Goal: Task Accomplishment & Management: Manage account settings

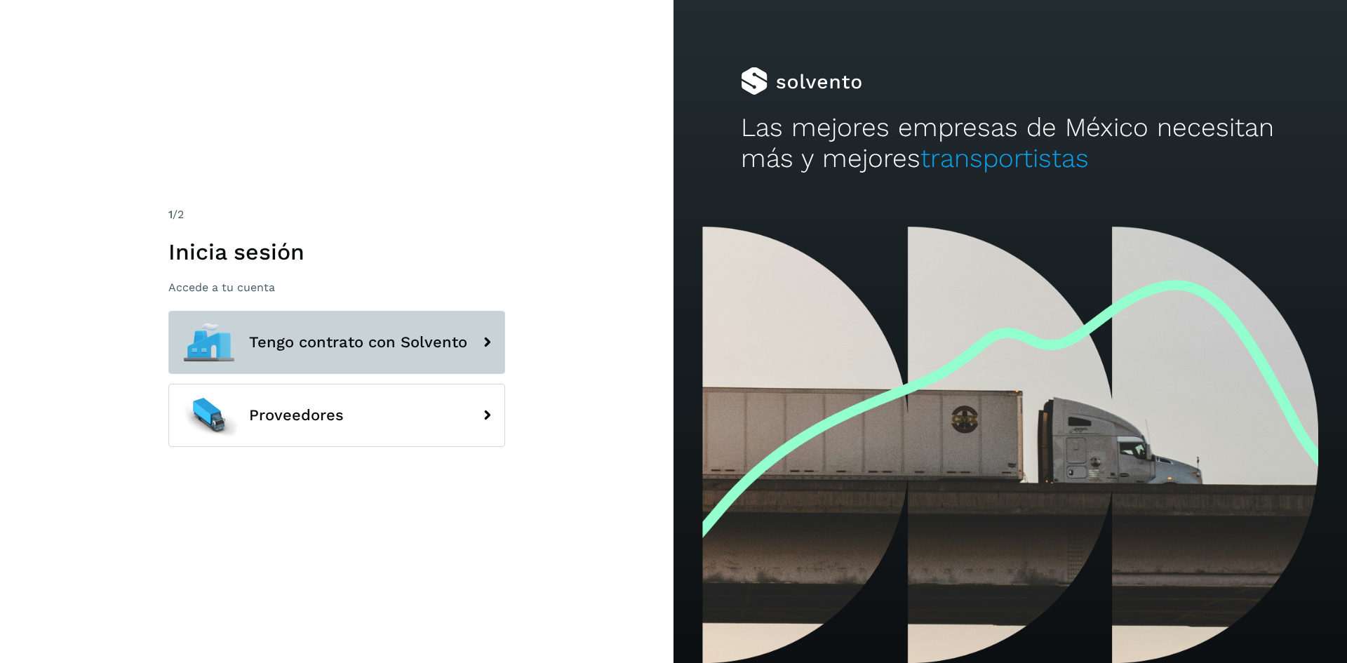
click at [333, 333] on button "Tengo contrato con Solvento" at bounding box center [336, 342] width 337 height 63
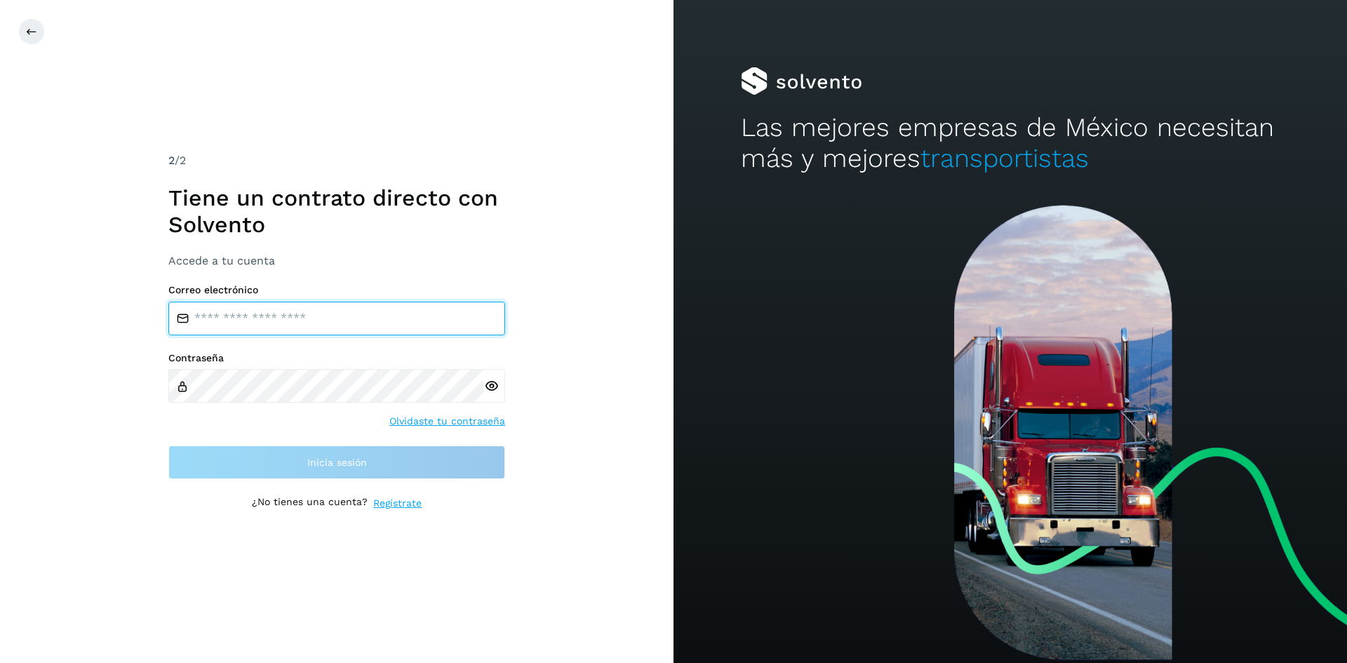
type input "**********"
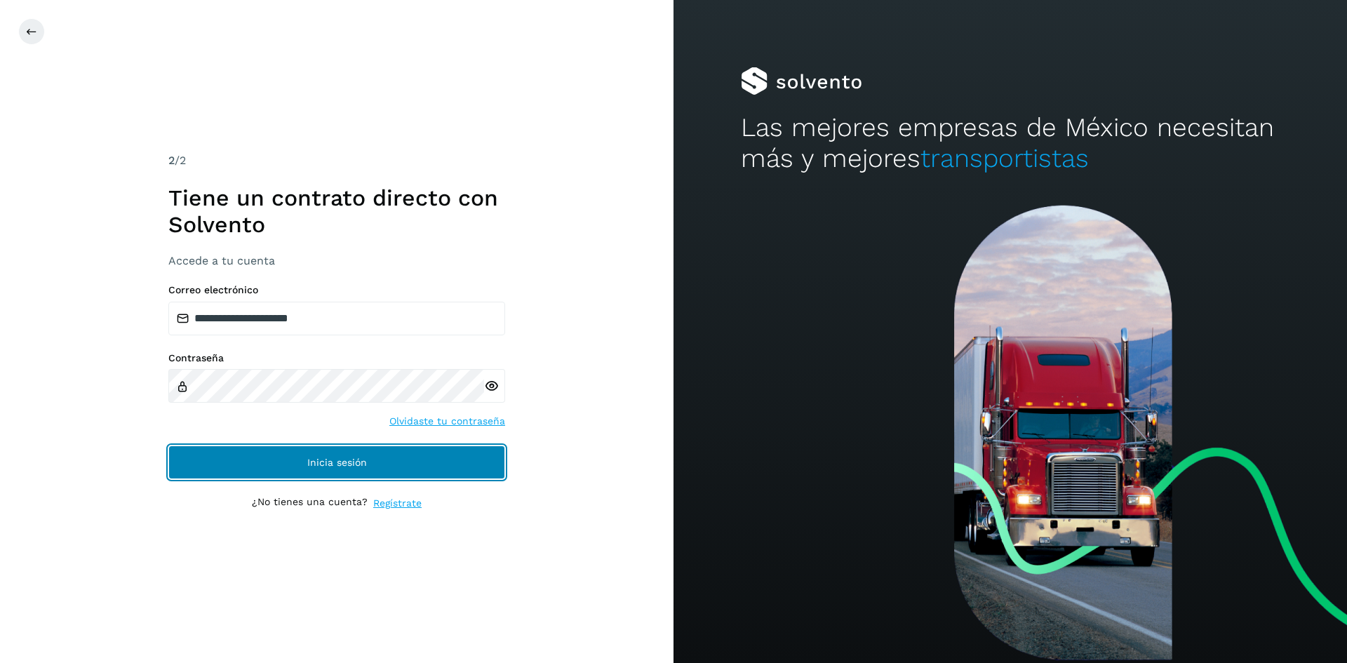
click at [356, 468] on button "Inicia sesión" at bounding box center [336, 463] width 337 height 34
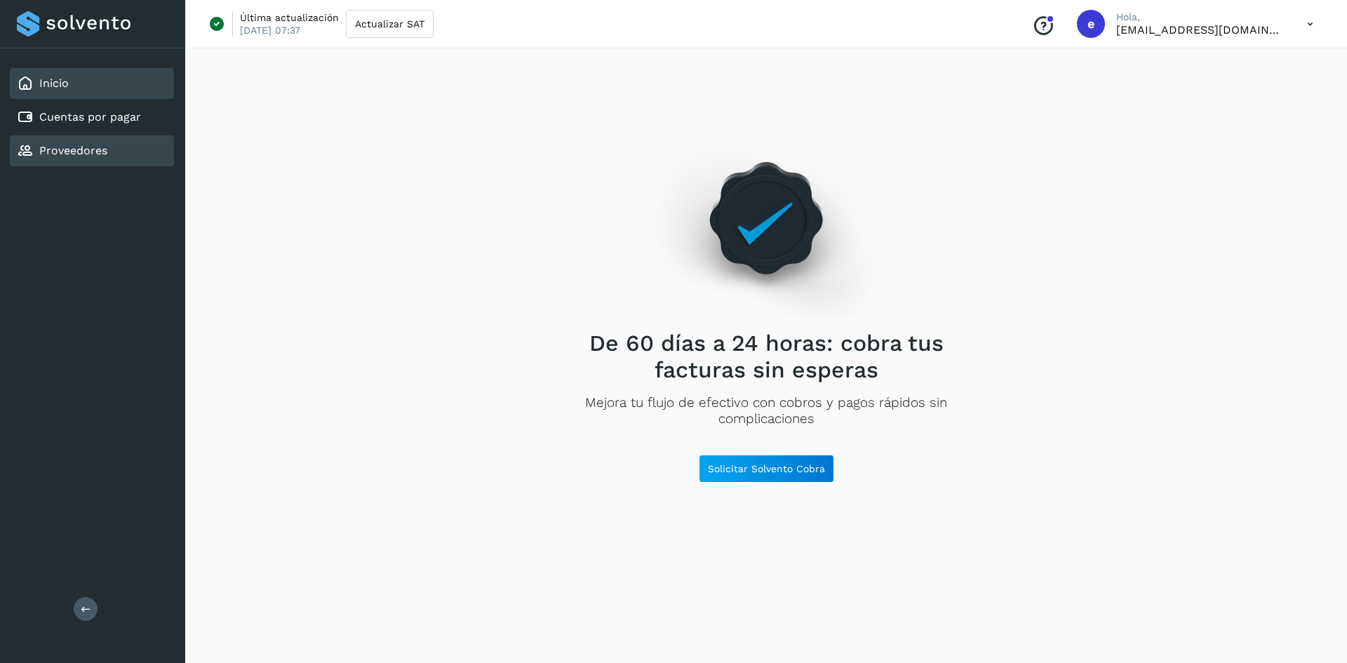
click at [89, 149] on link "Proveedores" at bounding box center [73, 150] width 68 height 13
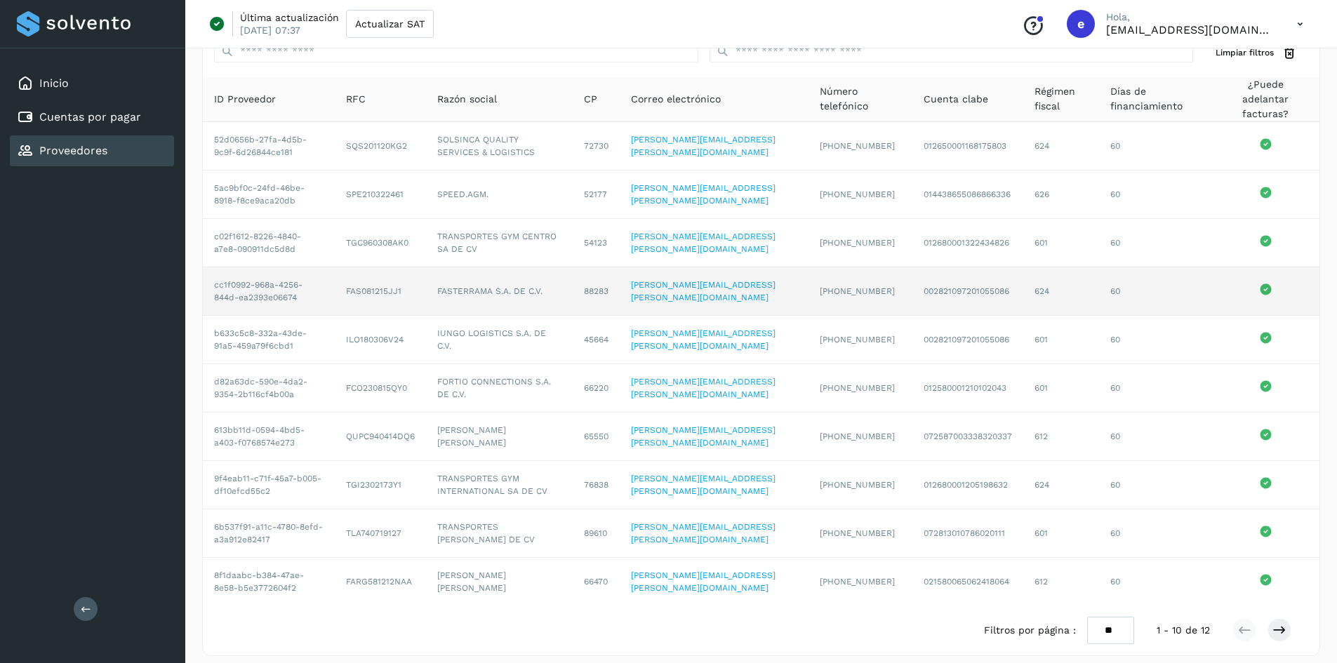
scroll to position [77, 0]
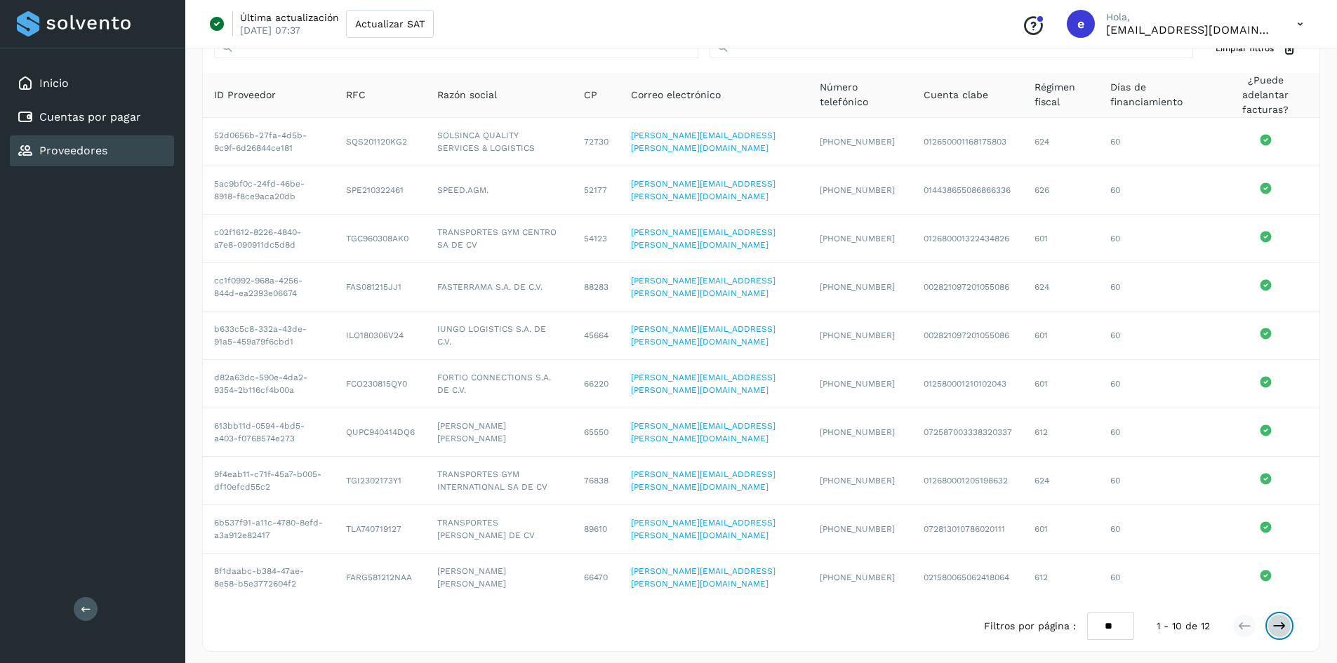
click at [1282, 619] on icon at bounding box center [1279, 626] width 14 height 14
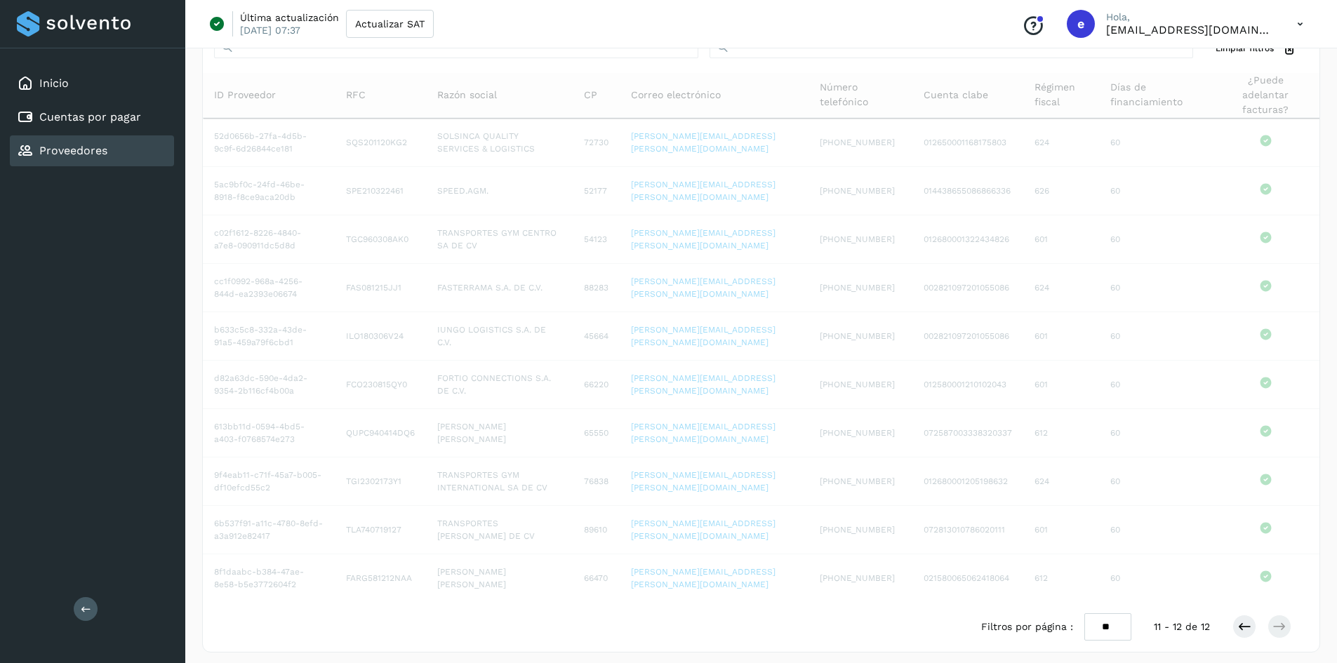
scroll to position [0, 0]
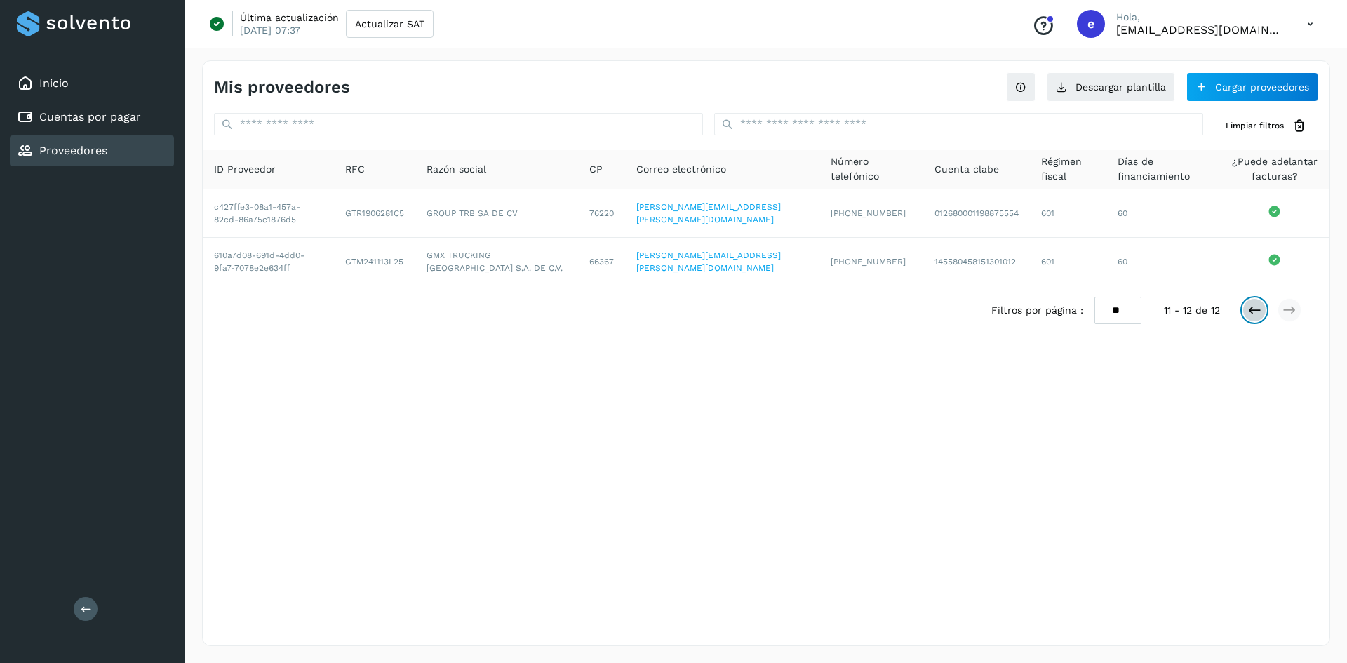
click at [1256, 314] on icon at bounding box center [1255, 310] width 14 height 14
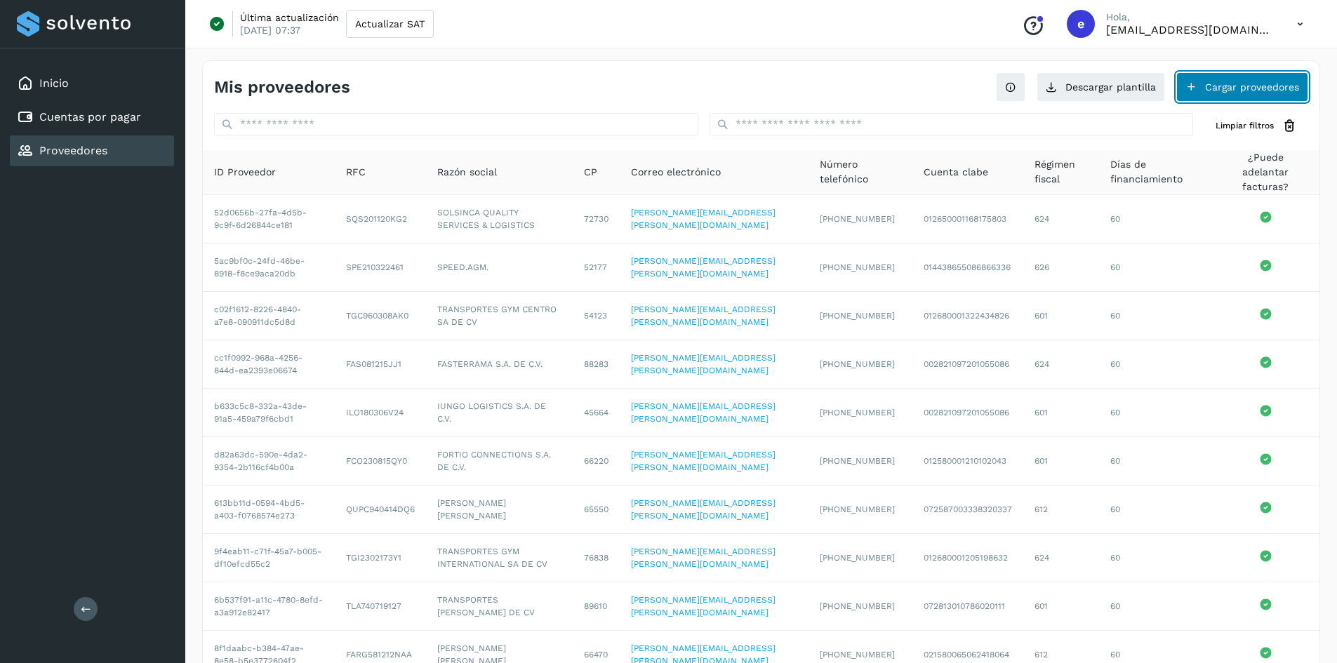
click at [1242, 93] on button "Cargar proveedores" at bounding box center [1242, 86] width 132 height 29
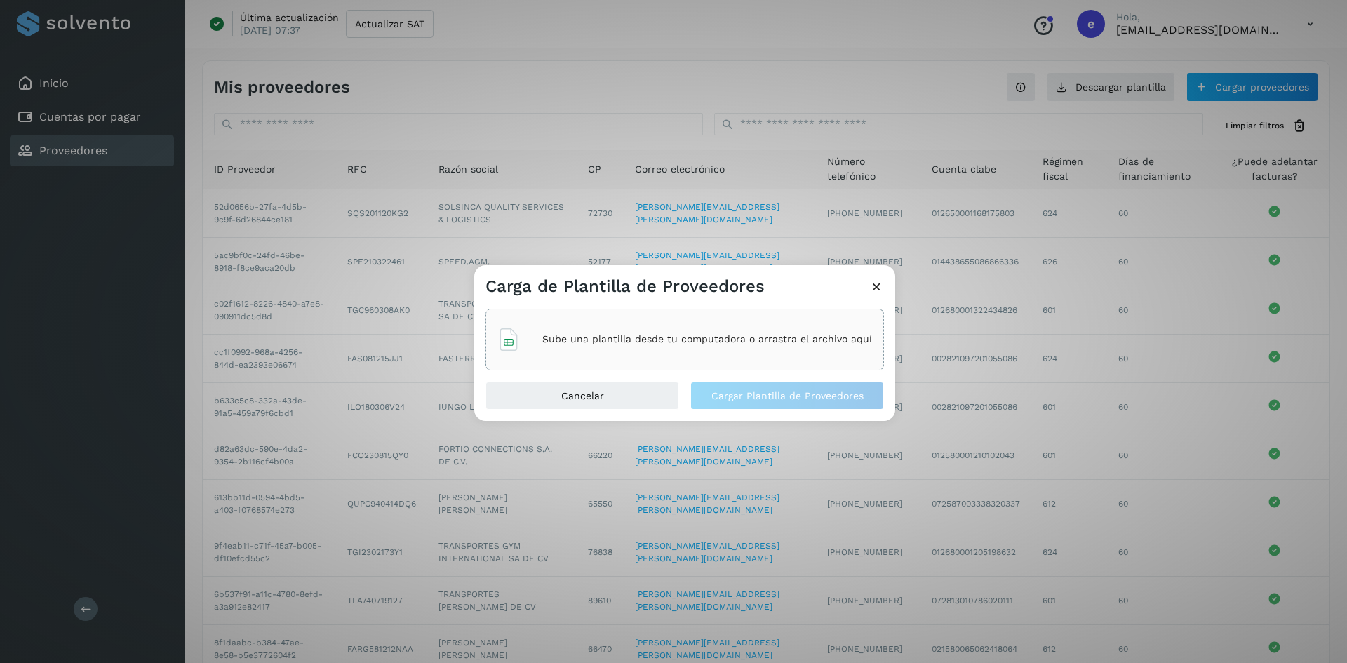
click at [639, 348] on div "Sube una plantilla desde tu computadora o arrastra el archivo aquí" at bounding box center [685, 340] width 375 height 38
click at [759, 392] on span "Cargar Plantilla de Proveedores" at bounding box center [788, 396] width 152 height 10
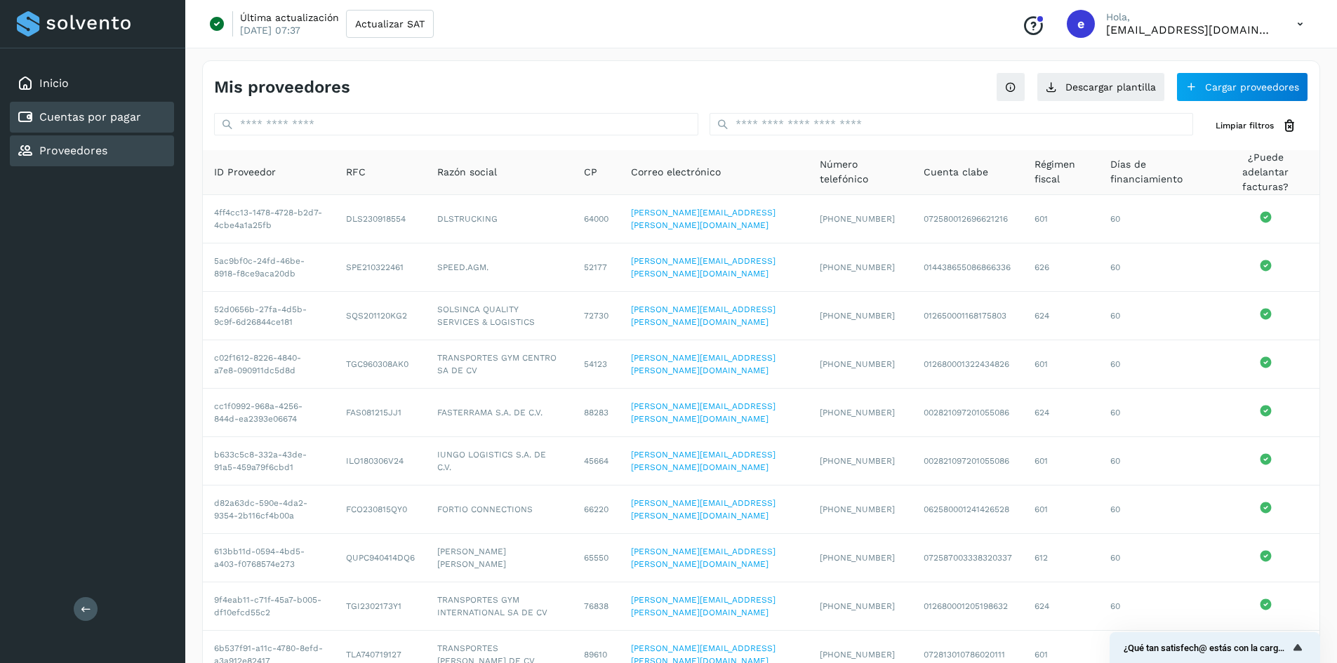
click at [50, 126] on div "Cuentas por pagar" at bounding box center [92, 117] width 164 height 31
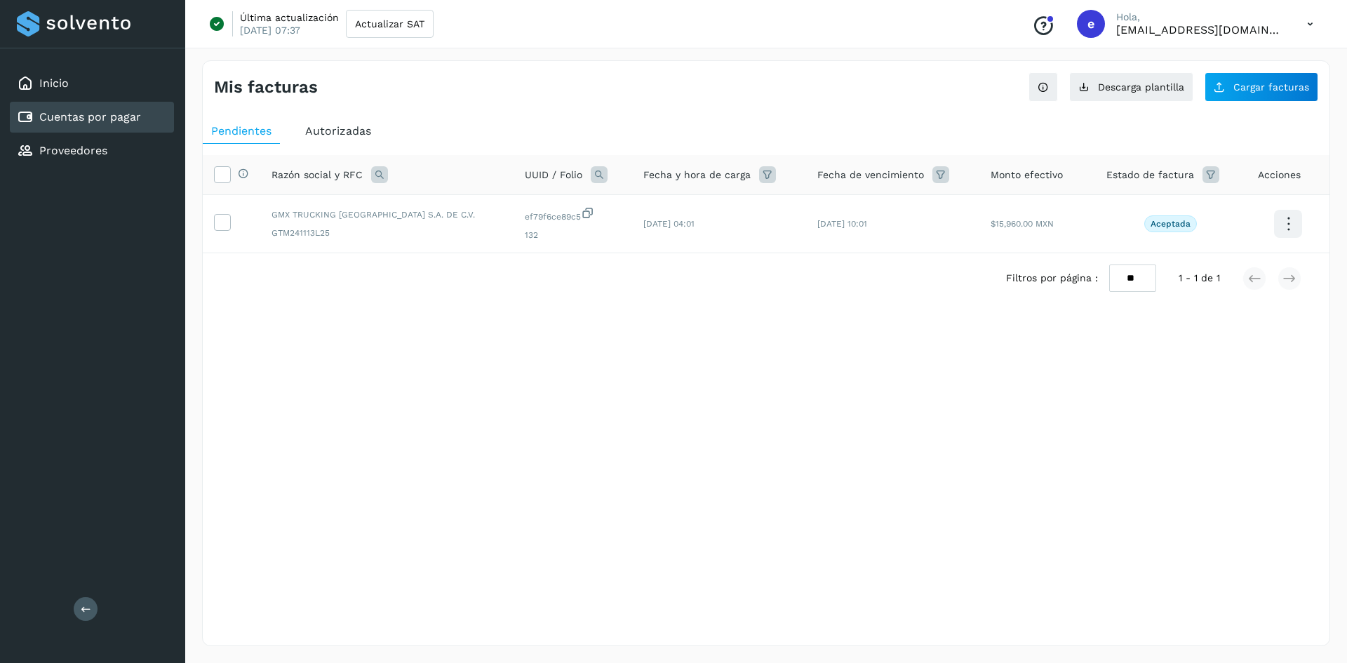
click at [644, 100] on div "Mis facturas Ver instrucciones para cargar Facturas Descarga plantilla Cargar f…" at bounding box center [766, 81] width 1127 height 41
click at [645, 100] on div "Mis facturas Ver instrucciones para cargar Facturas Descarga plantilla Cargar f…" at bounding box center [766, 81] width 1127 height 41
click at [1272, 88] on span "Cargar facturas" at bounding box center [1272, 87] width 76 height 10
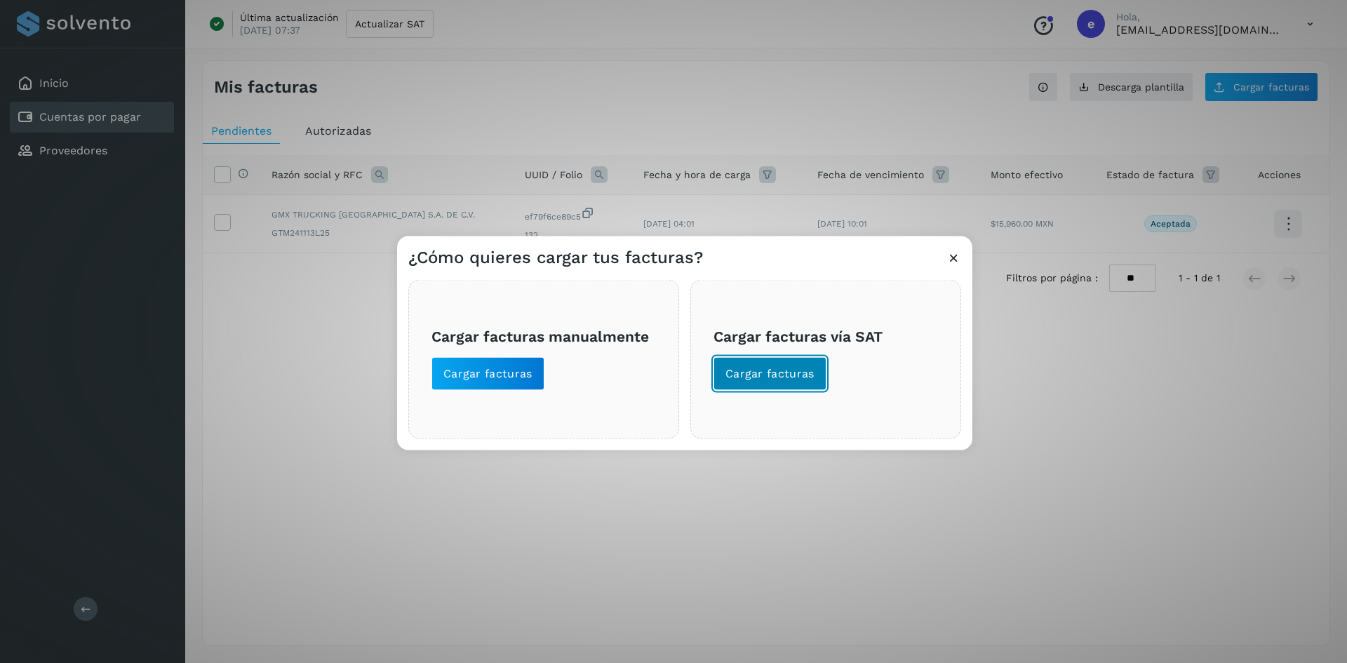
click at [782, 382] on button "Cargar facturas" at bounding box center [770, 373] width 113 height 34
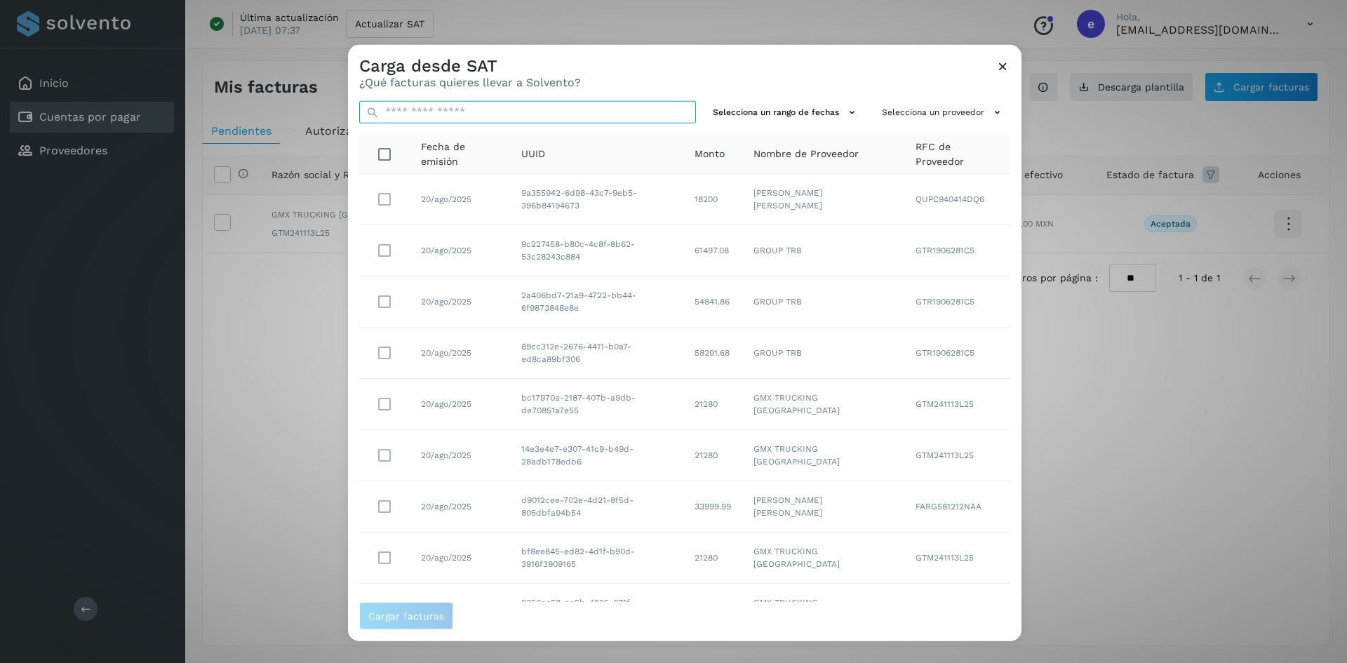
click at [458, 112] on input "text" at bounding box center [527, 111] width 337 height 22
paste input "**********"
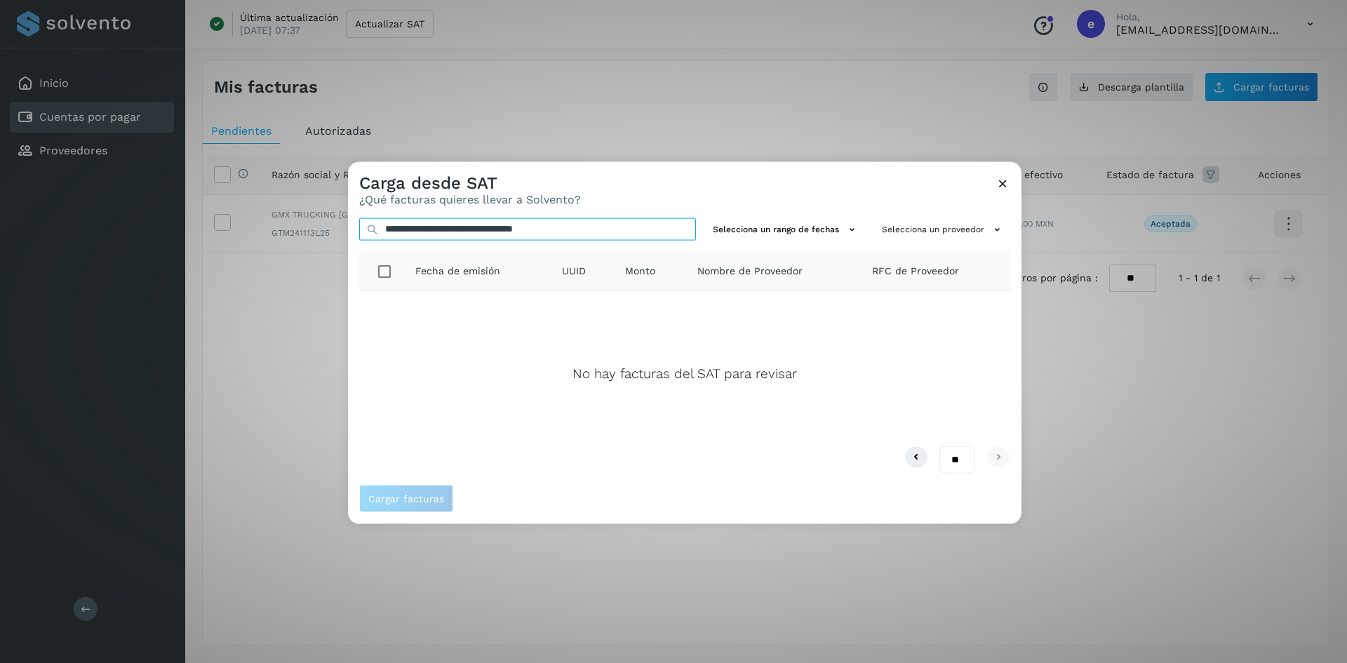
type input "**********"
click at [1001, 183] on icon at bounding box center [1003, 182] width 15 height 15
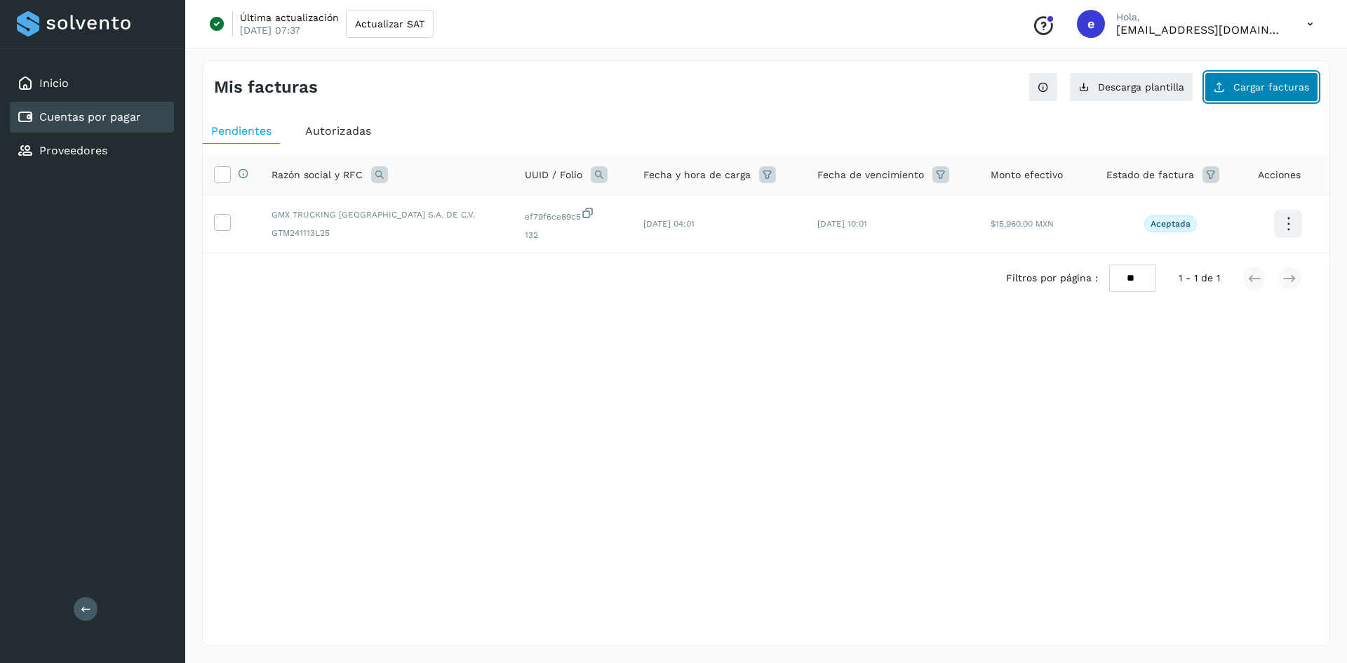
click at [1244, 88] on span "Cargar facturas" at bounding box center [1272, 87] width 76 height 10
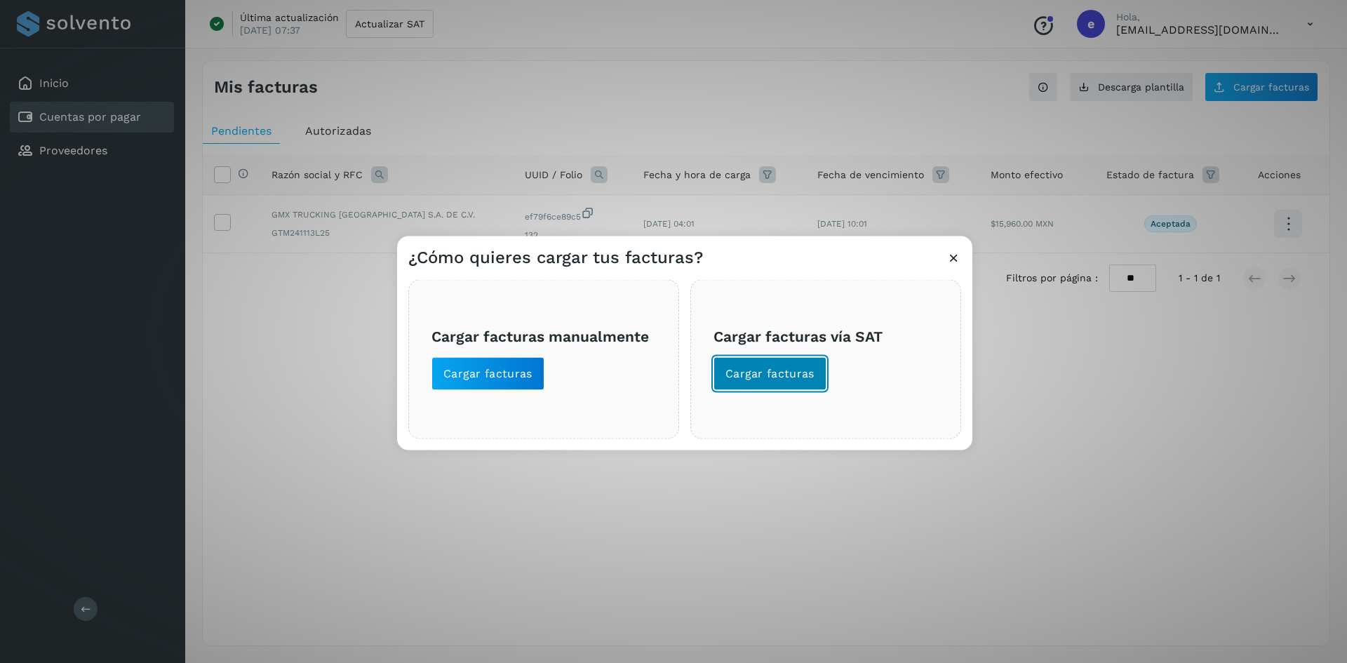
click at [757, 369] on span "Cargar facturas" at bounding box center [770, 373] width 89 height 15
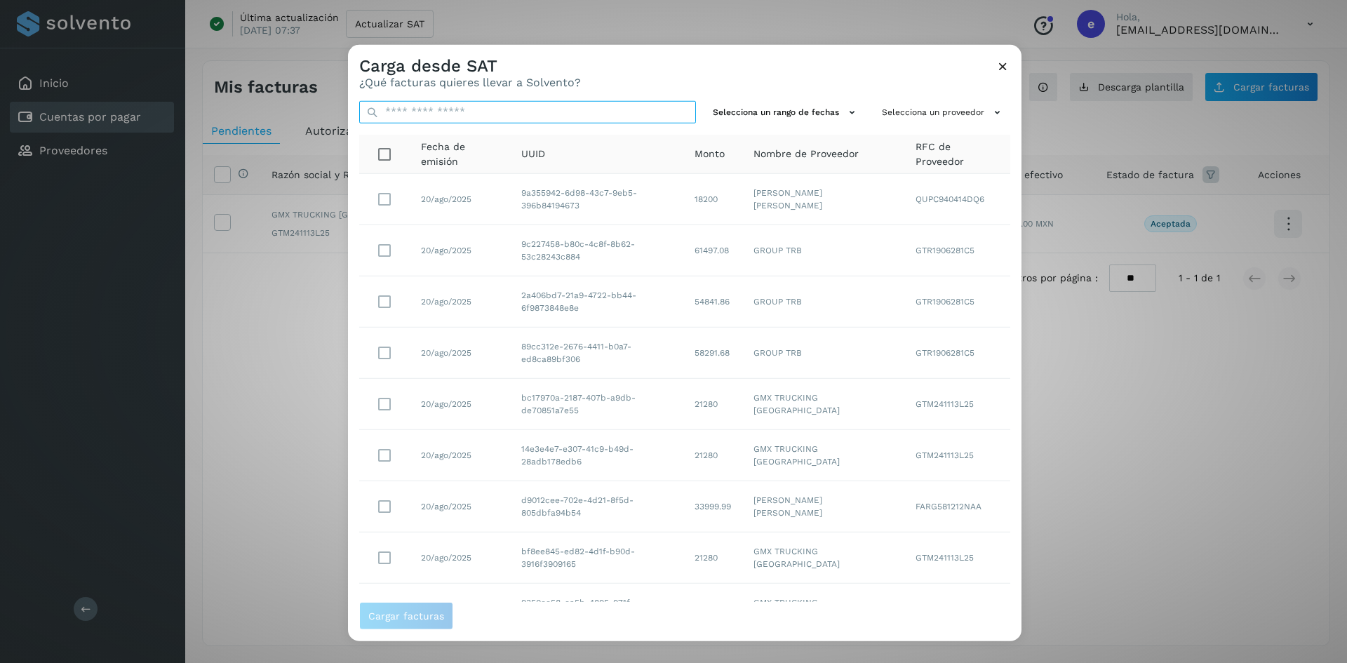
click at [508, 118] on input "text" at bounding box center [527, 111] width 337 height 22
paste input "**********"
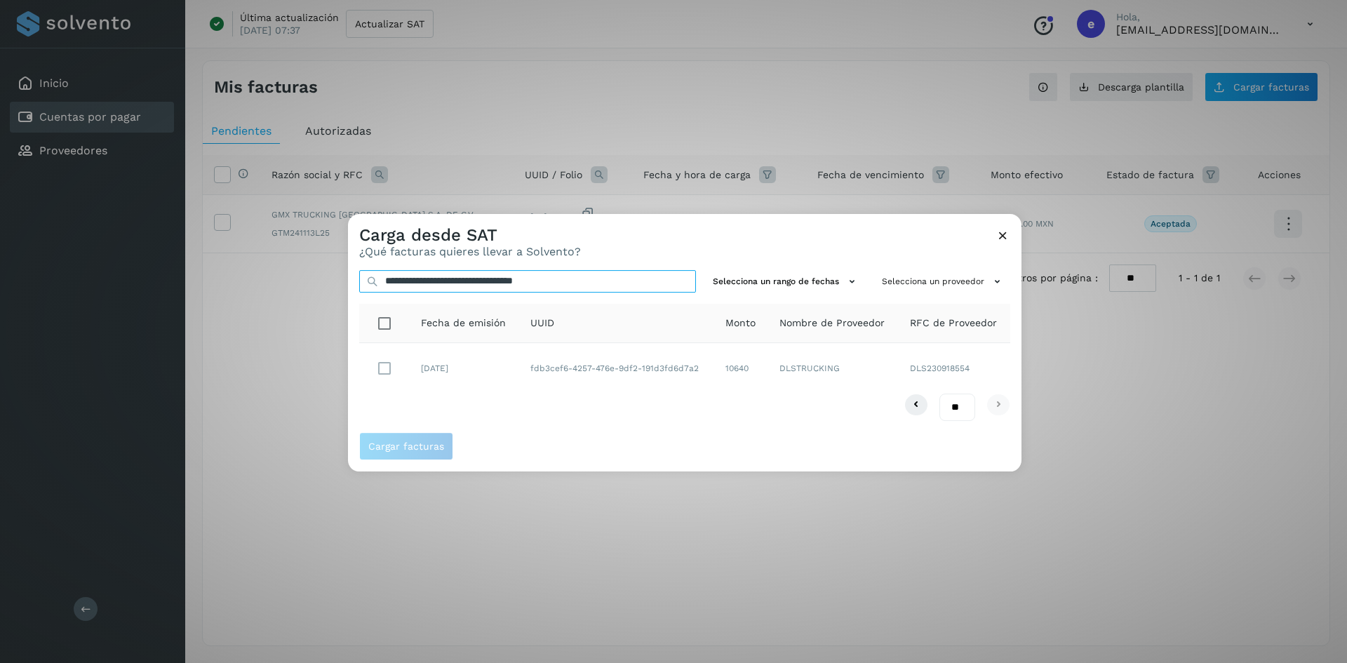
type input "**********"
click at [412, 453] on button "Cargar facturas" at bounding box center [406, 446] width 94 height 28
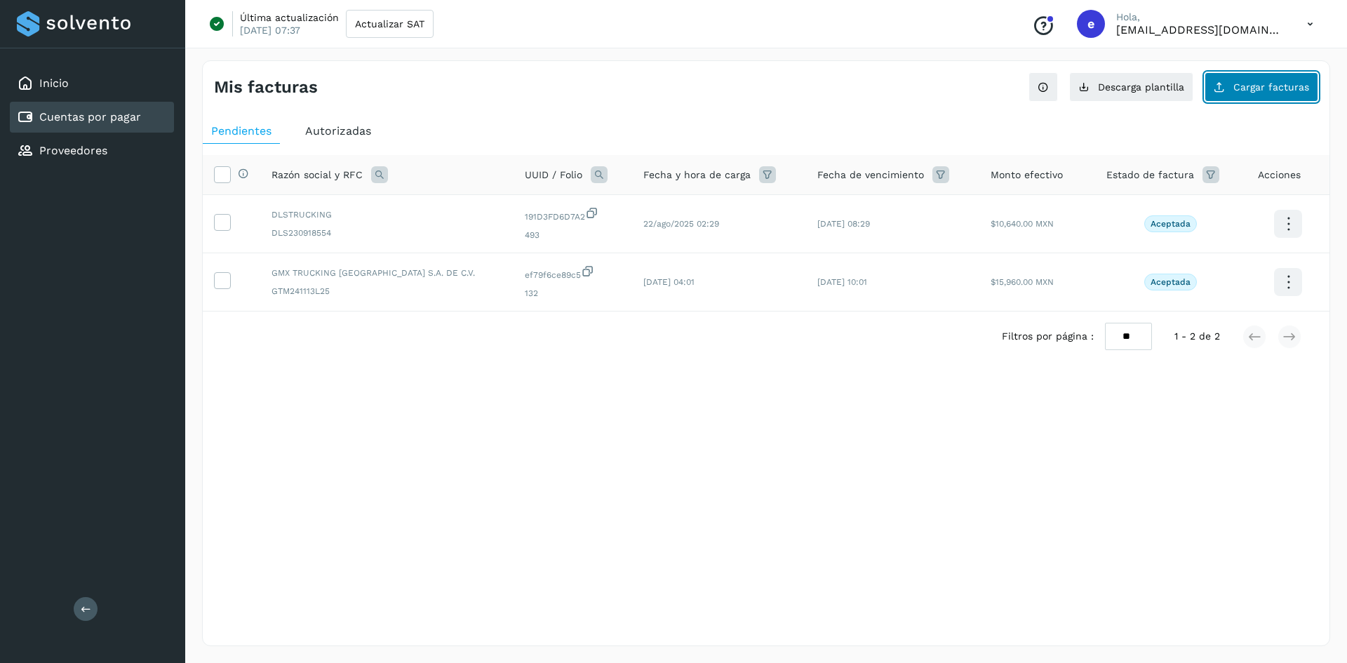
click at [1247, 95] on button "Cargar facturas" at bounding box center [1262, 86] width 114 height 29
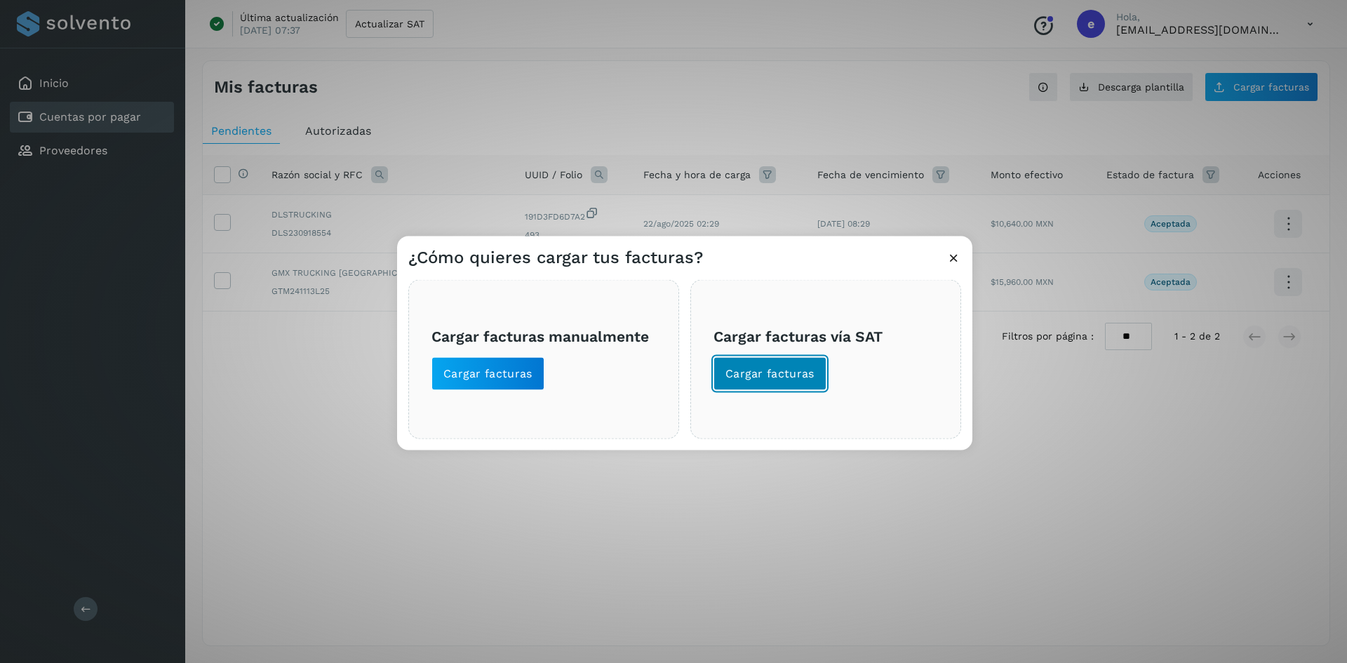
click at [768, 365] on button "Cargar facturas" at bounding box center [770, 373] width 113 height 34
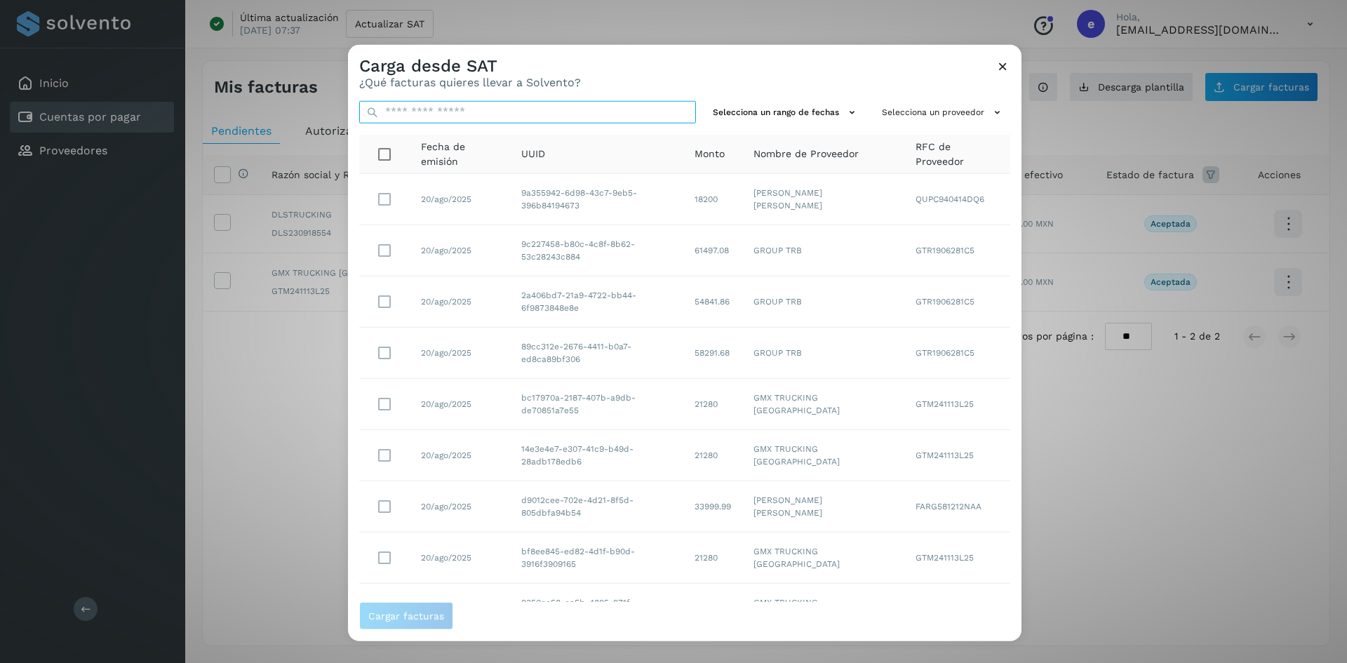
click at [540, 115] on input "text" at bounding box center [527, 111] width 337 height 22
paste input "**********"
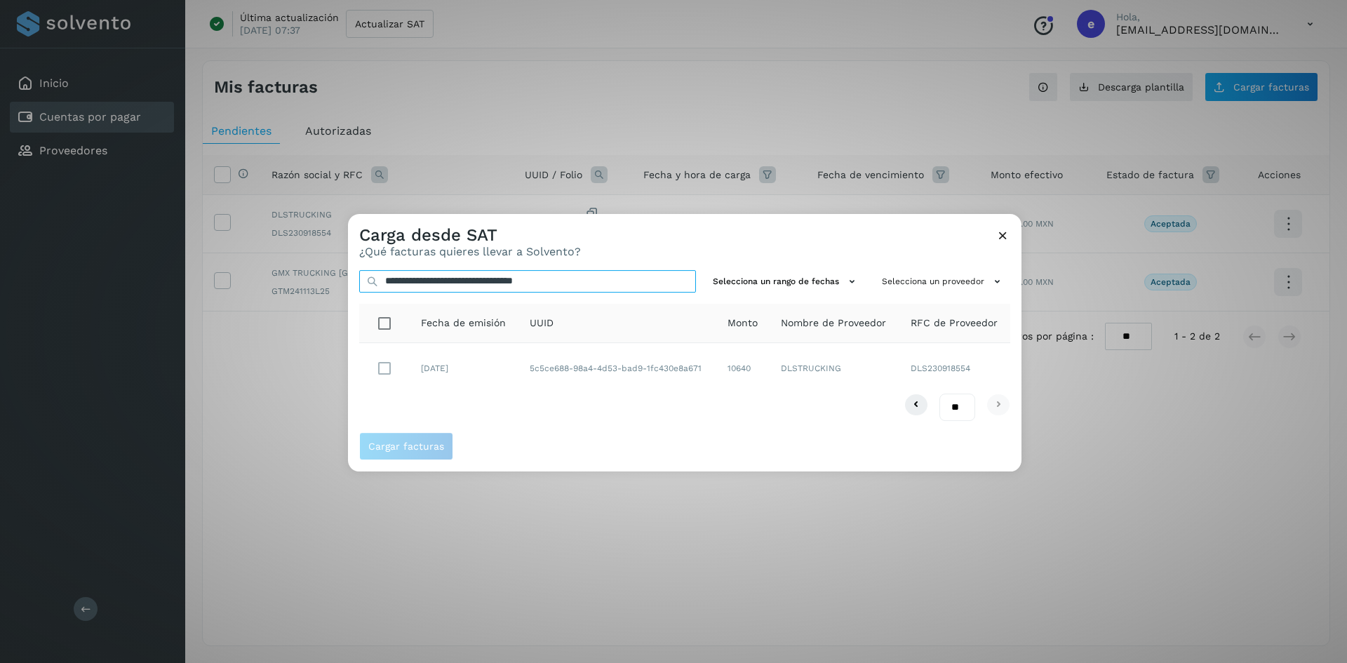
type input "**********"
click at [431, 447] on span "Cargar facturas" at bounding box center [406, 446] width 76 height 10
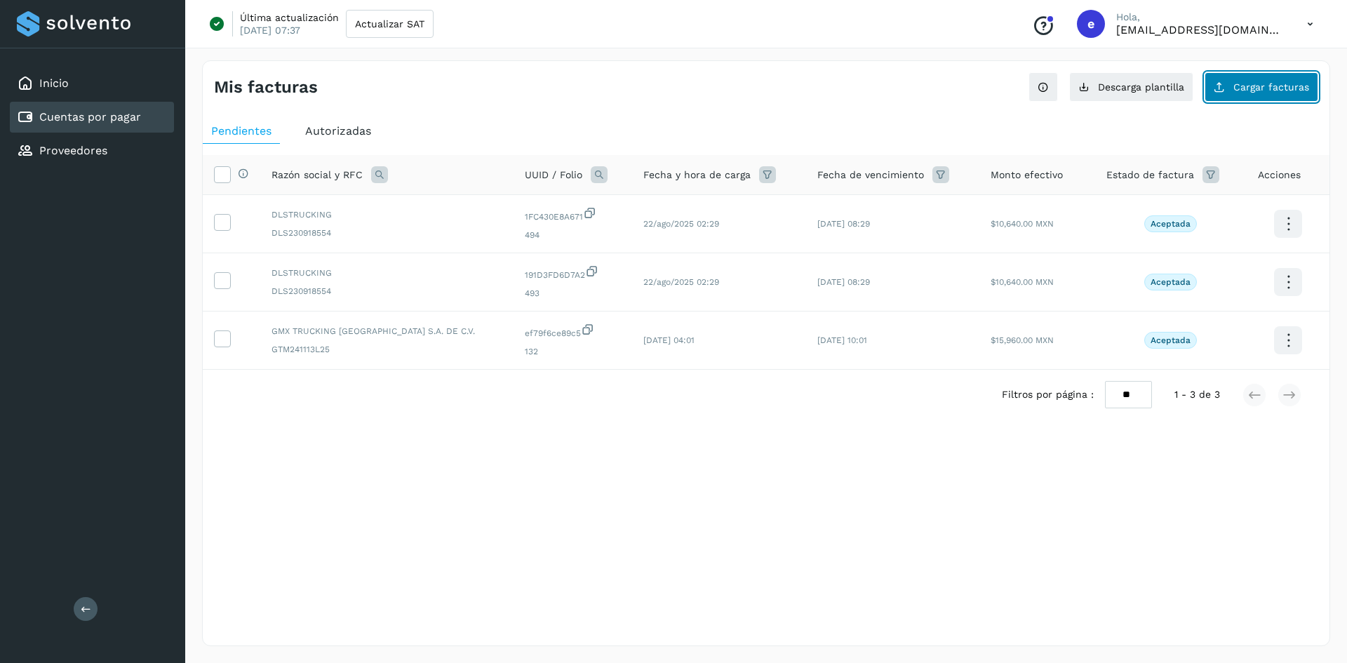
click at [1290, 87] on span "Cargar facturas" at bounding box center [1272, 87] width 76 height 10
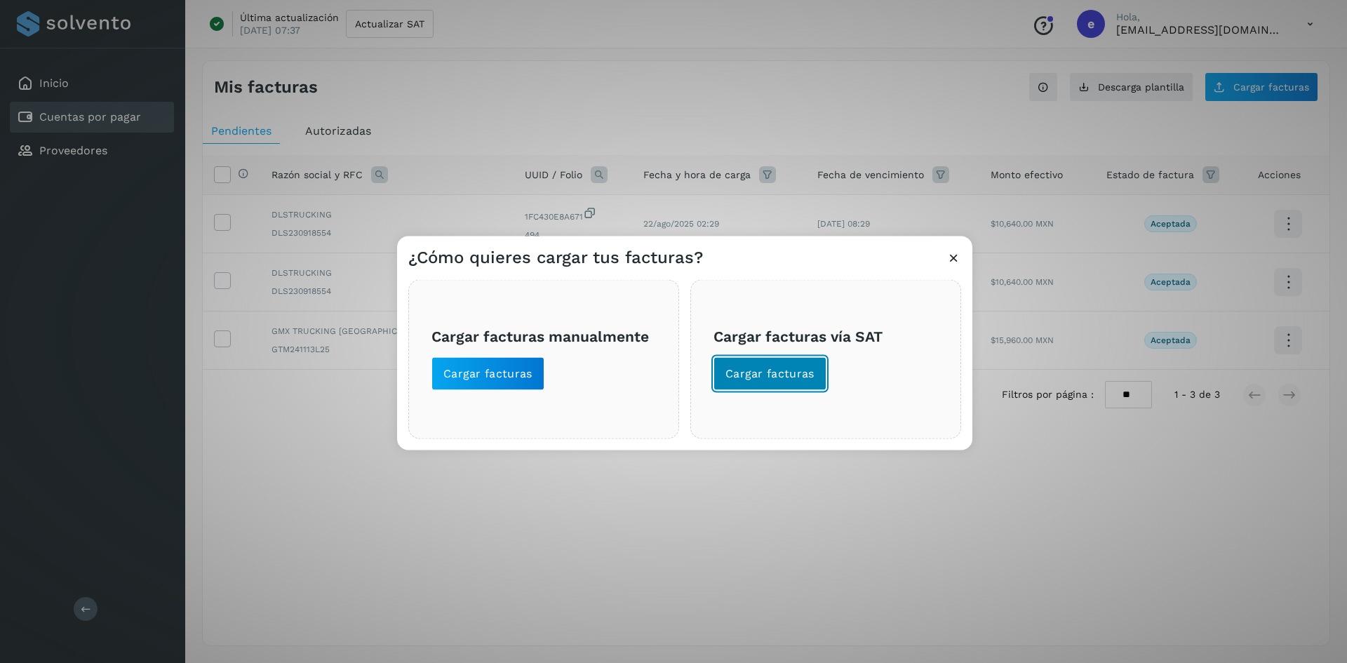
click at [785, 377] on span "Cargar facturas" at bounding box center [770, 373] width 89 height 15
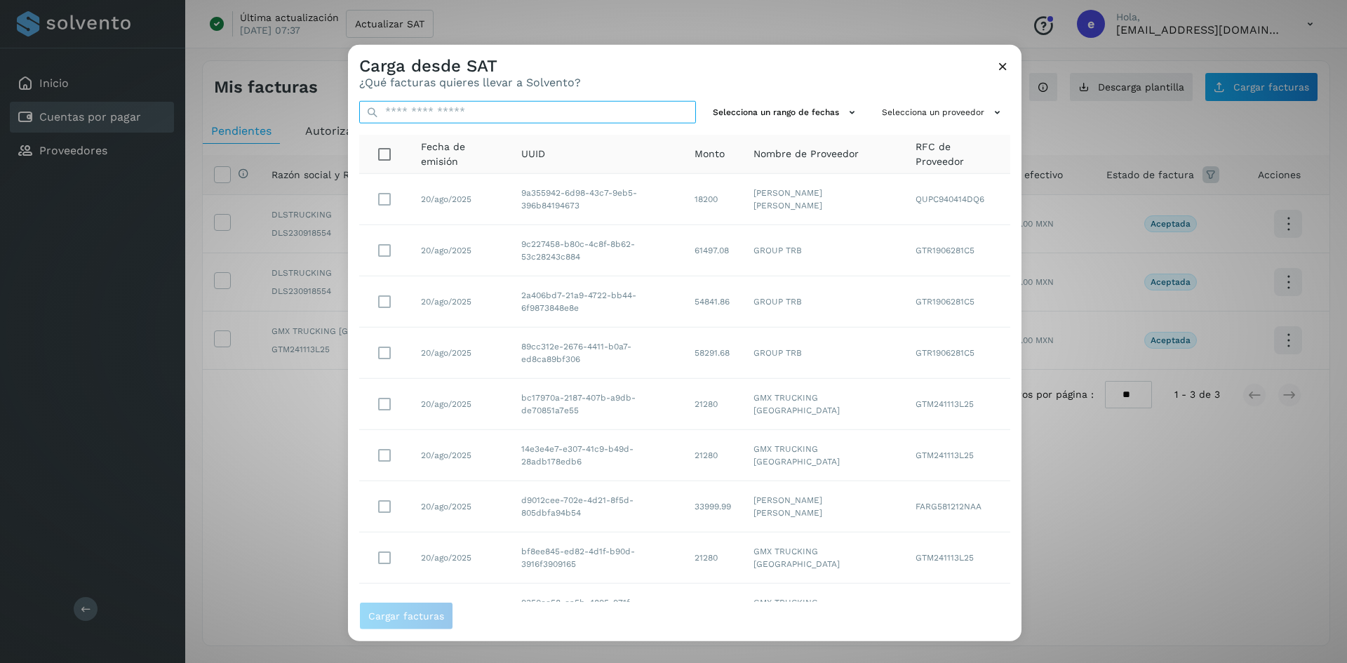
click at [486, 122] on input "text" at bounding box center [527, 111] width 337 height 22
paste input "**********"
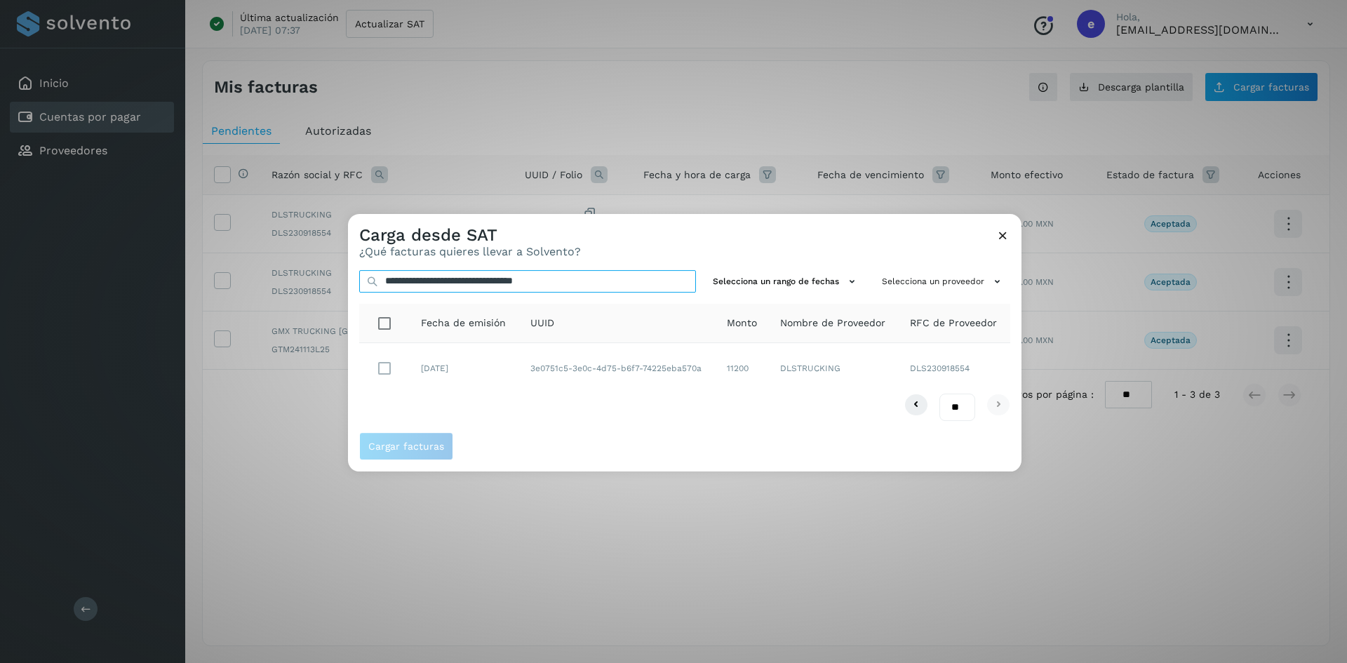
type input "**********"
click at [412, 441] on span "Cargar facturas" at bounding box center [406, 446] width 76 height 10
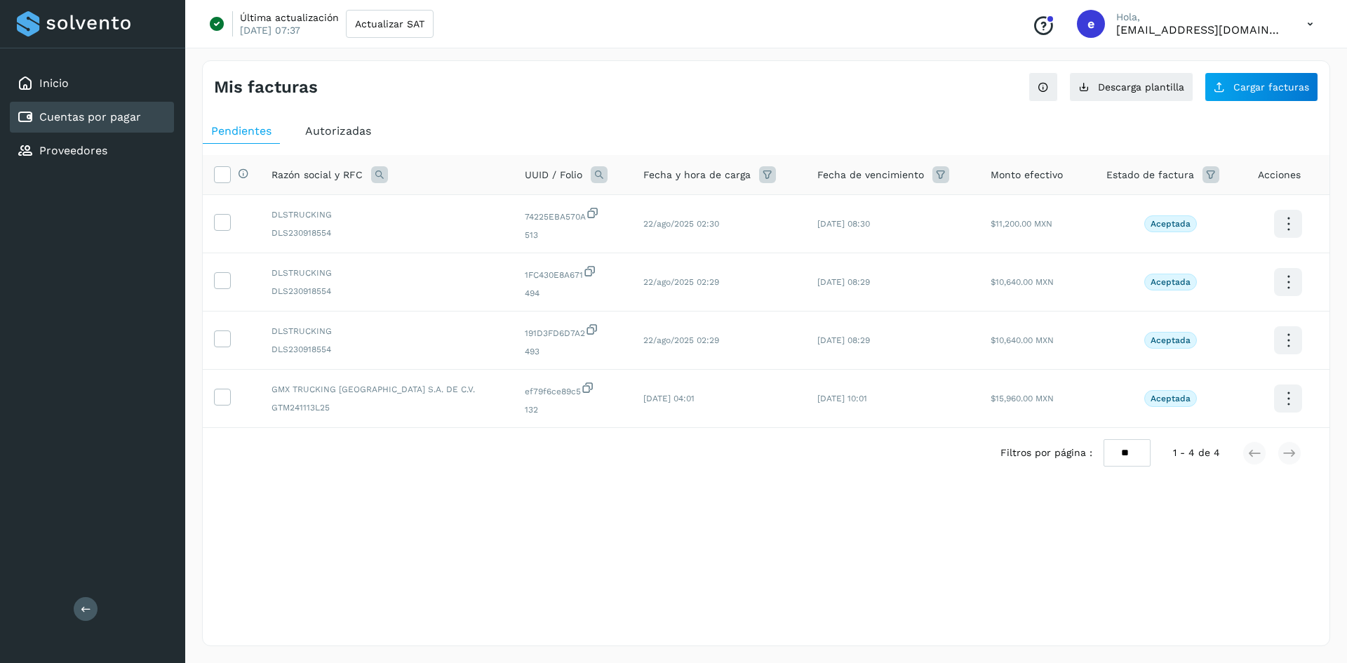
click at [736, 102] on div "Mis facturas Ver instrucciones para cargar Facturas Descarga plantilla Cargar f…" at bounding box center [766, 353] width 1128 height 586
click at [796, 69] on div "Mis facturas Ver instrucciones para cargar Facturas Descarga plantilla Cargar f…" at bounding box center [766, 81] width 1127 height 41
click at [732, 93] on div "Mis facturas" at bounding box center [490, 87] width 552 height 20
click at [1233, 96] on button "Cargar facturas" at bounding box center [1262, 86] width 114 height 29
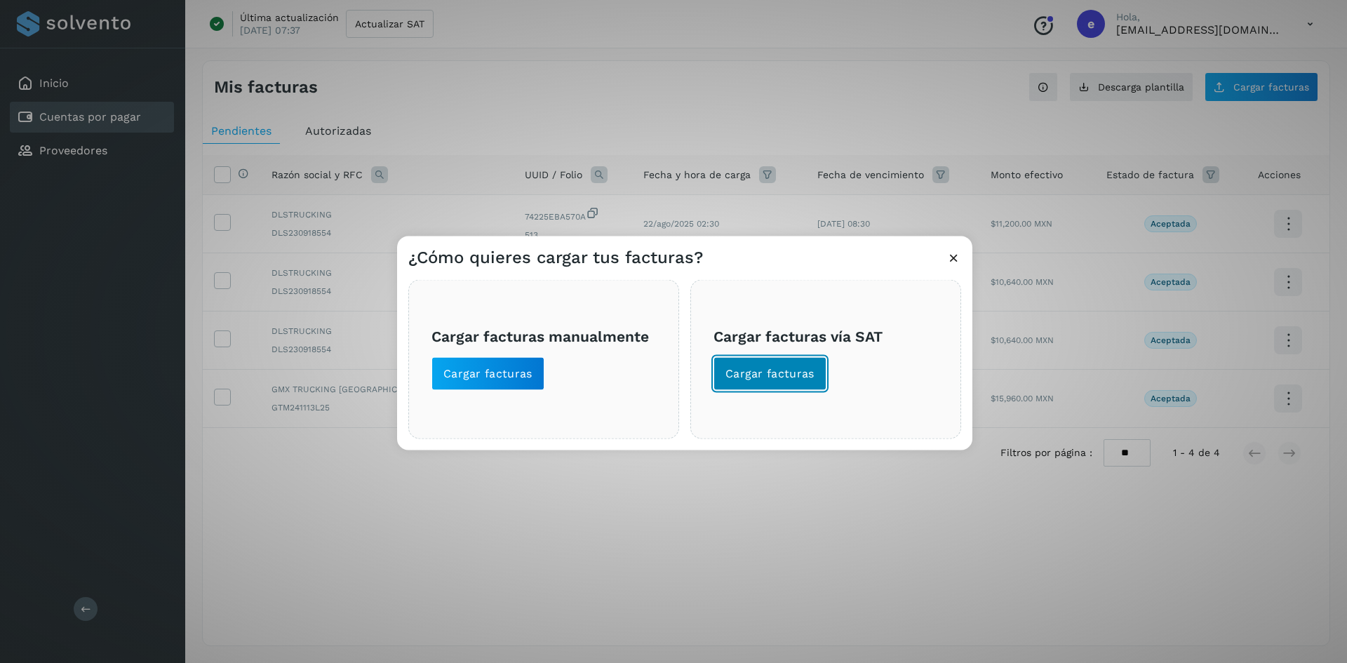
click at [758, 376] on span "Cargar facturas" at bounding box center [770, 373] width 89 height 15
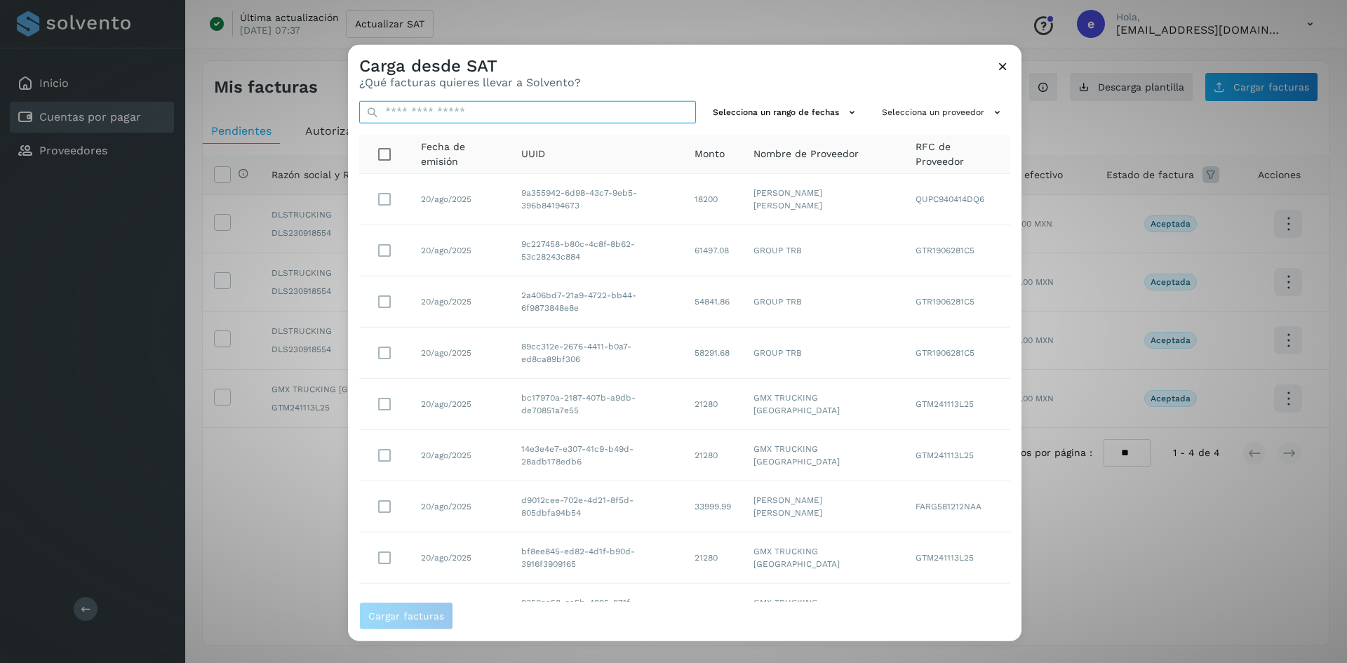
click at [519, 112] on input "text" at bounding box center [527, 111] width 337 height 22
paste input "**********"
type input "**********"
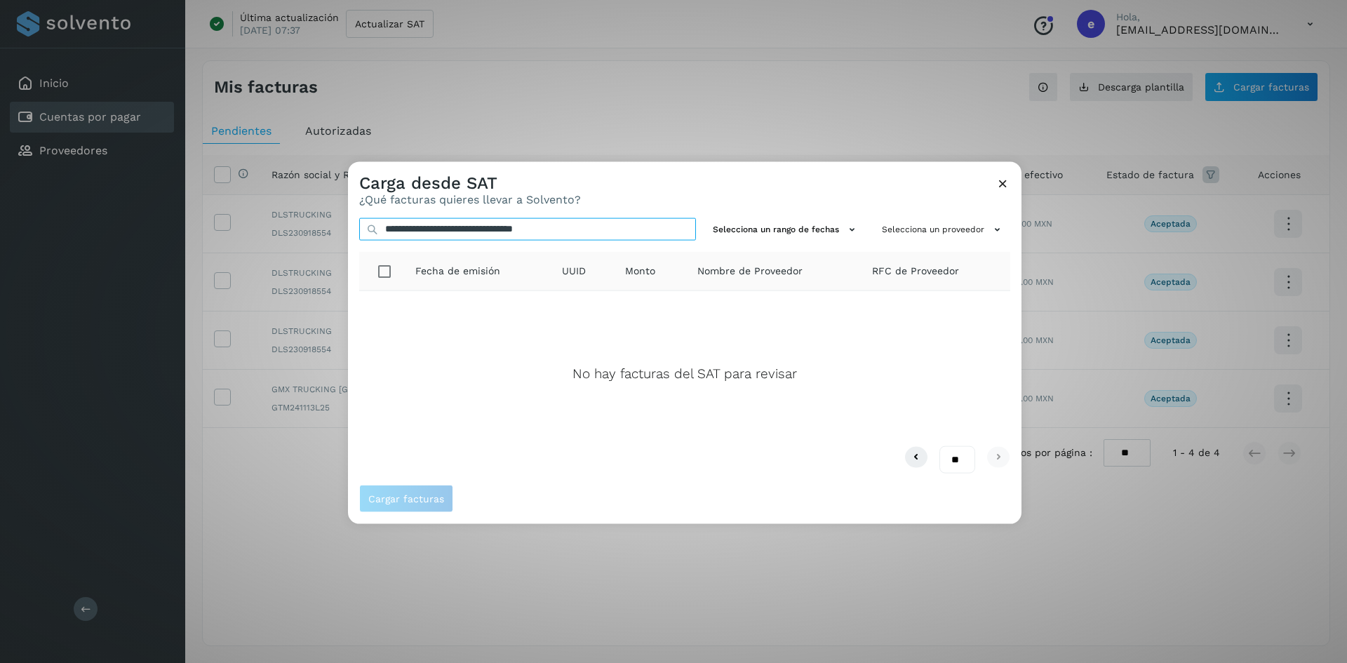
drag, startPoint x: 603, startPoint y: 226, endPoint x: 374, endPoint y: 236, distance: 229.7
click at [374, 236] on div "**********" at bounding box center [527, 229] width 337 height 23
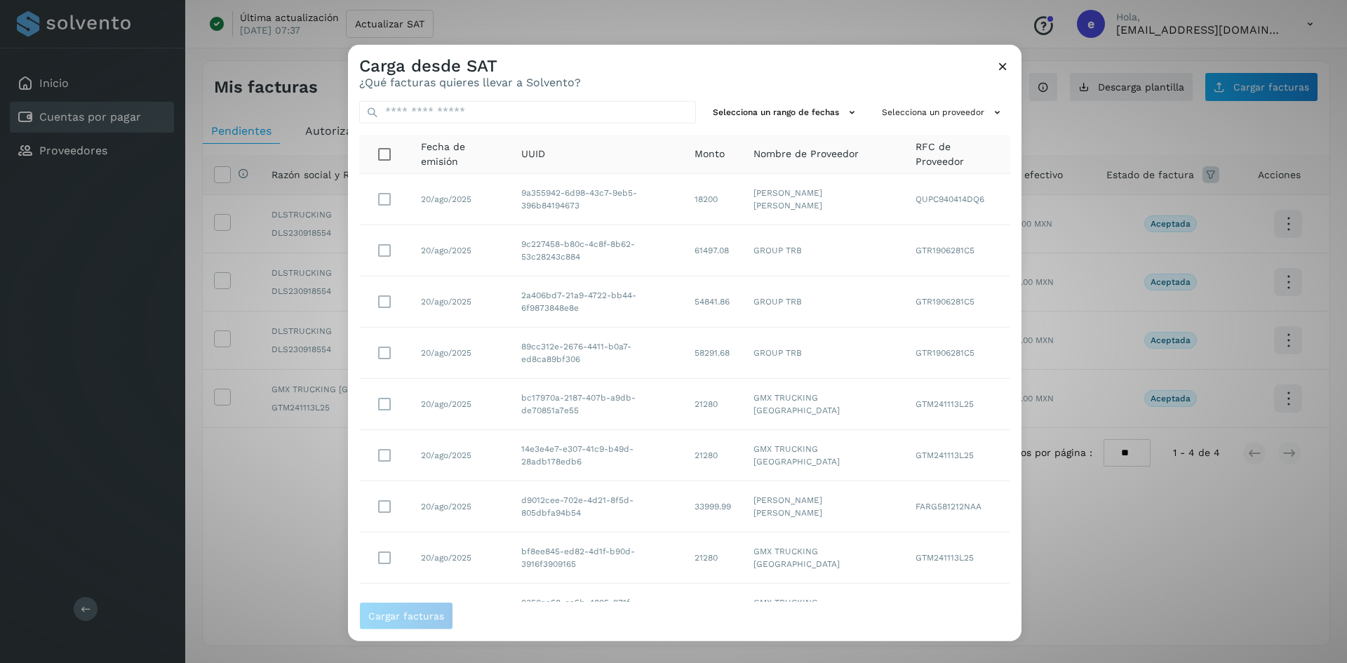
click at [1003, 62] on icon at bounding box center [1003, 65] width 15 height 15
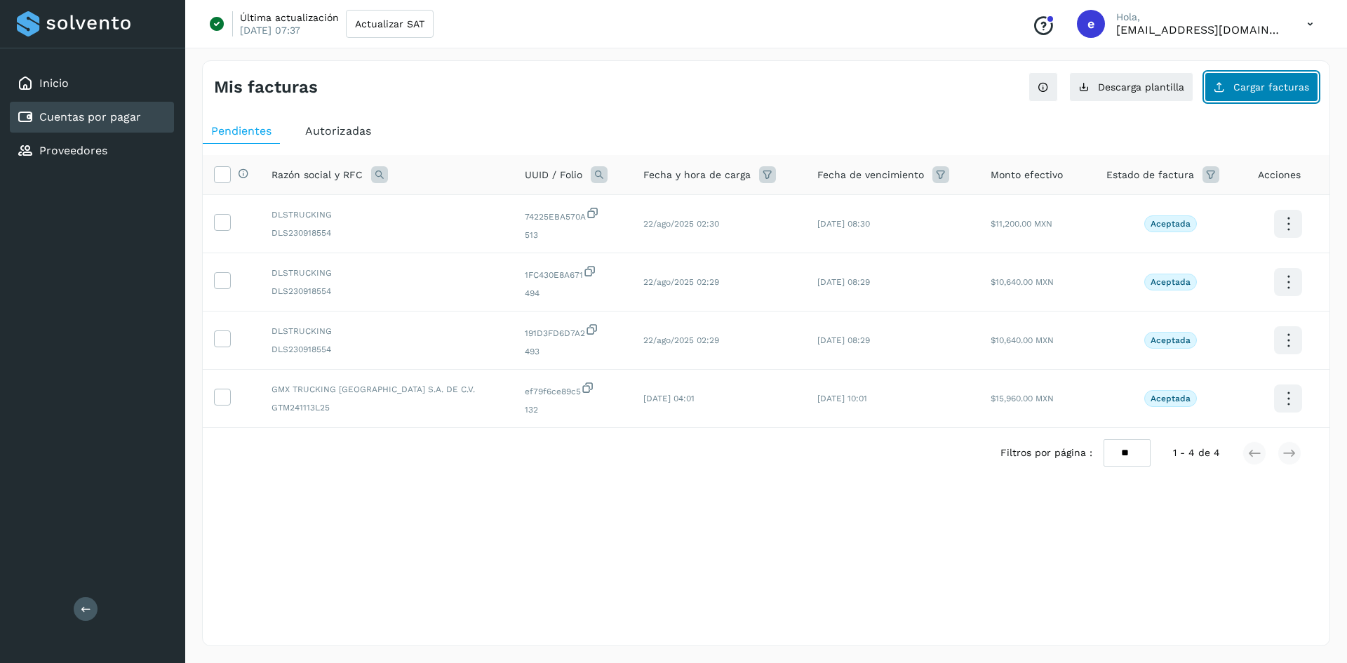
click at [1251, 89] on span "Cargar facturas" at bounding box center [1272, 87] width 76 height 10
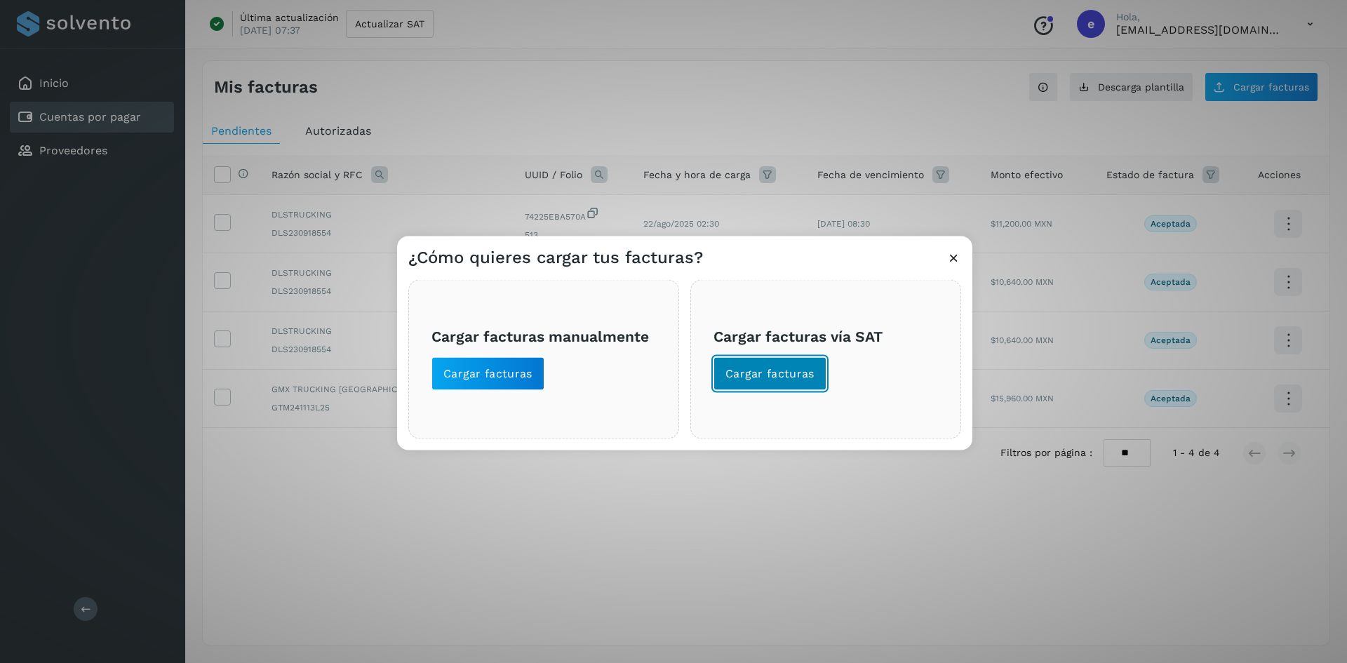
click at [784, 376] on span "Cargar facturas" at bounding box center [770, 373] width 89 height 15
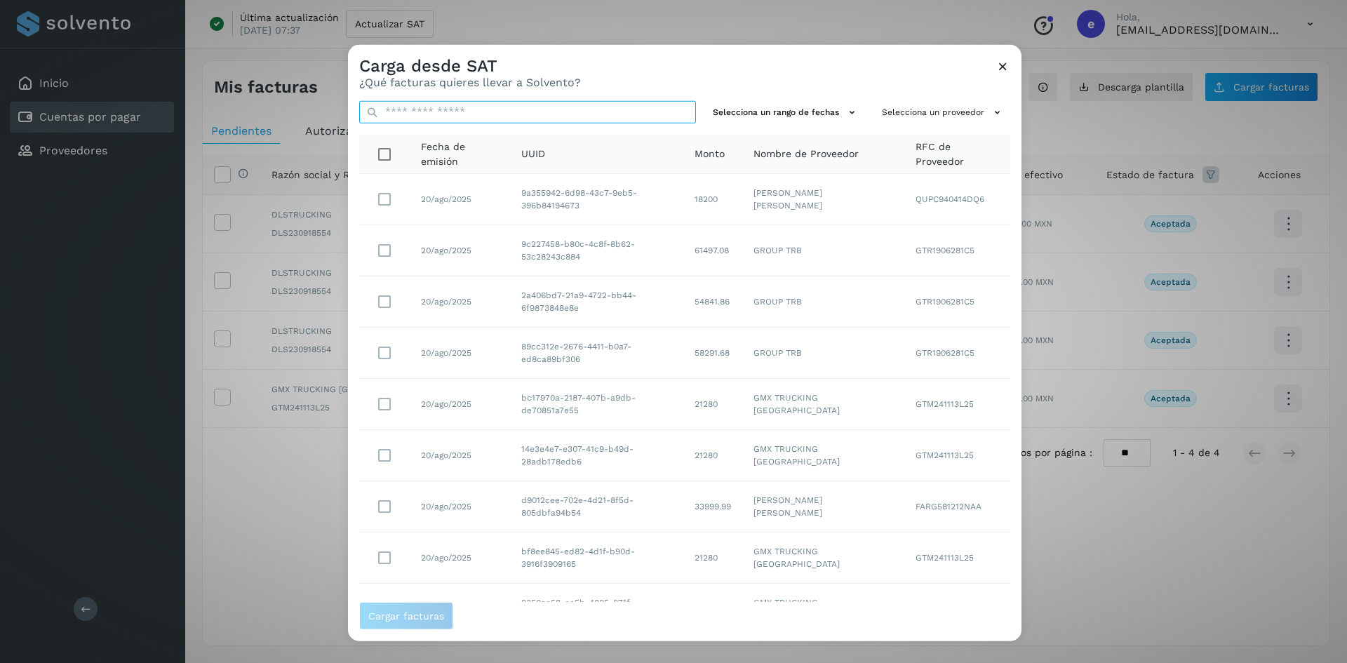
click at [488, 110] on input "text" at bounding box center [527, 111] width 337 height 22
paste input "**********"
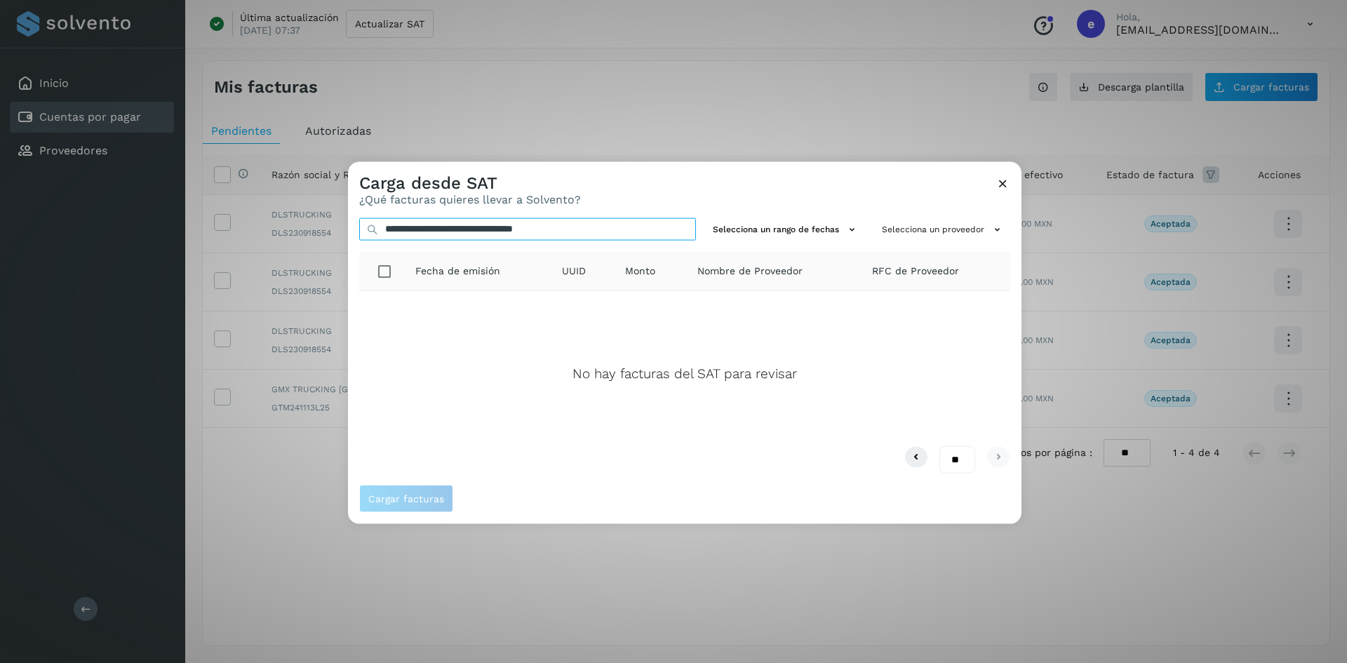
type input "**********"
click at [1006, 180] on icon at bounding box center [1003, 182] width 15 height 15
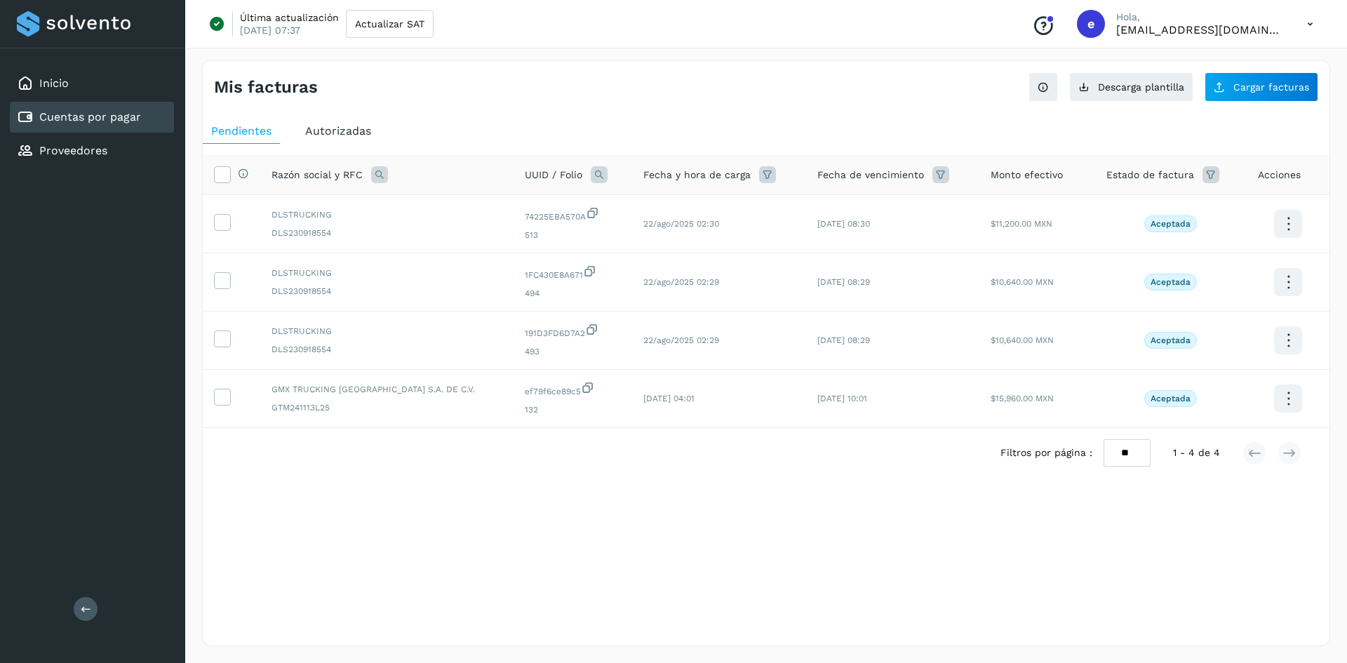
click at [328, 125] on span "Autorizadas" at bounding box center [338, 130] width 66 height 13
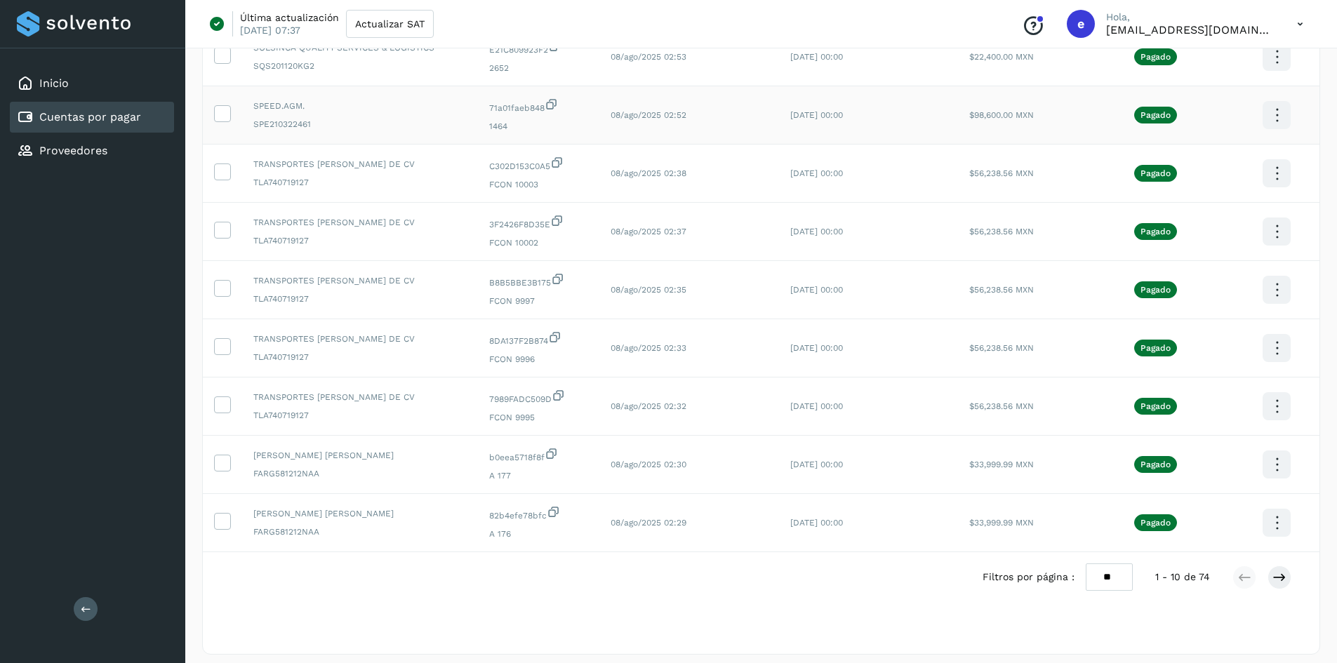
scroll to position [234, 0]
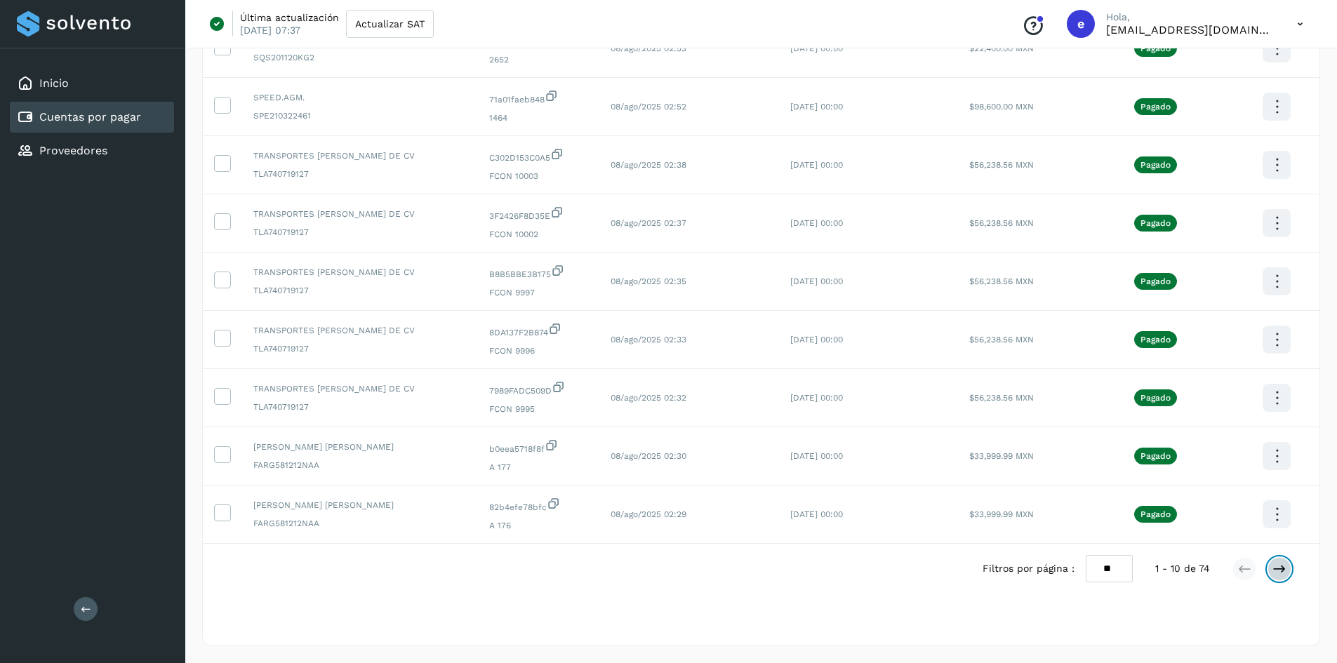
click at [1276, 573] on icon at bounding box center [1279, 569] width 14 height 14
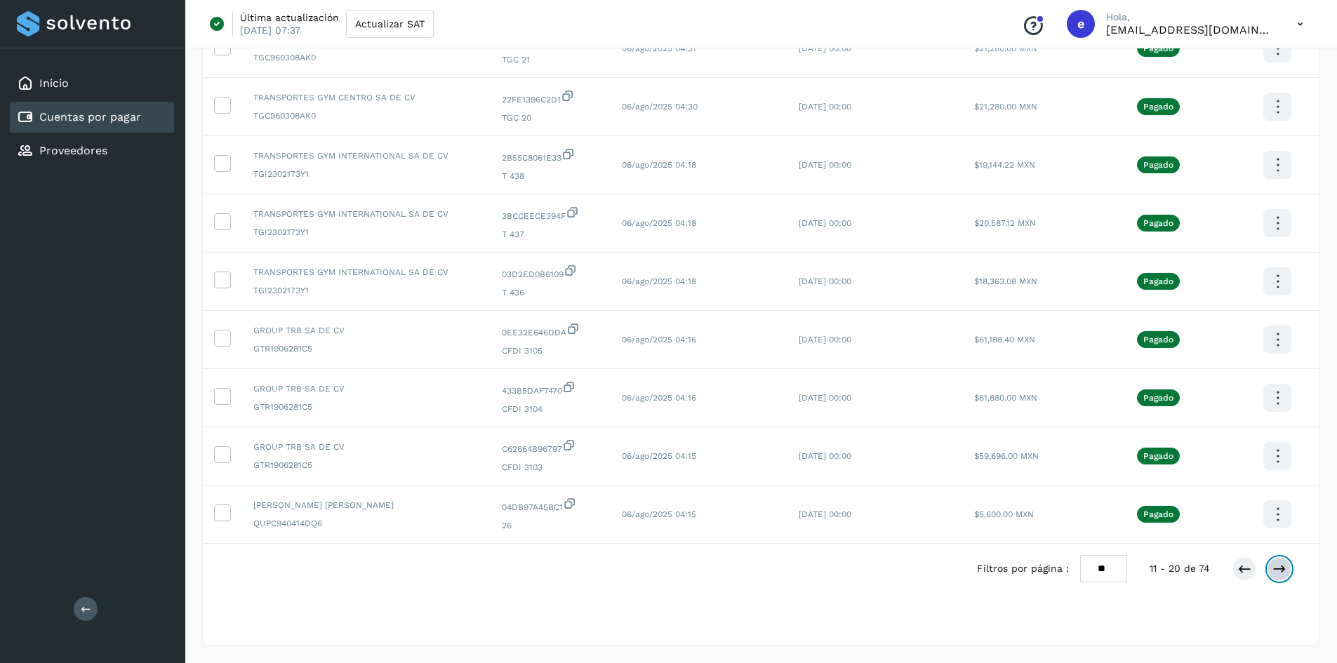
click at [1281, 577] on button at bounding box center [1279, 569] width 24 height 24
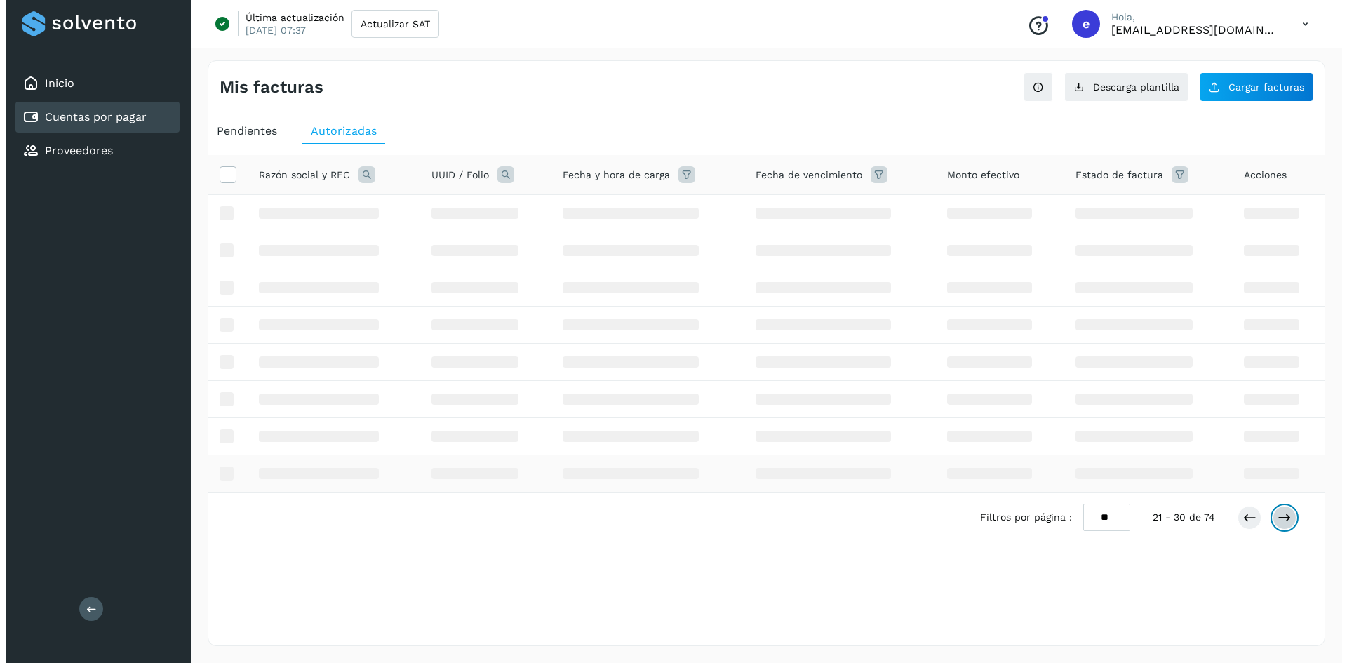
scroll to position [0, 0]
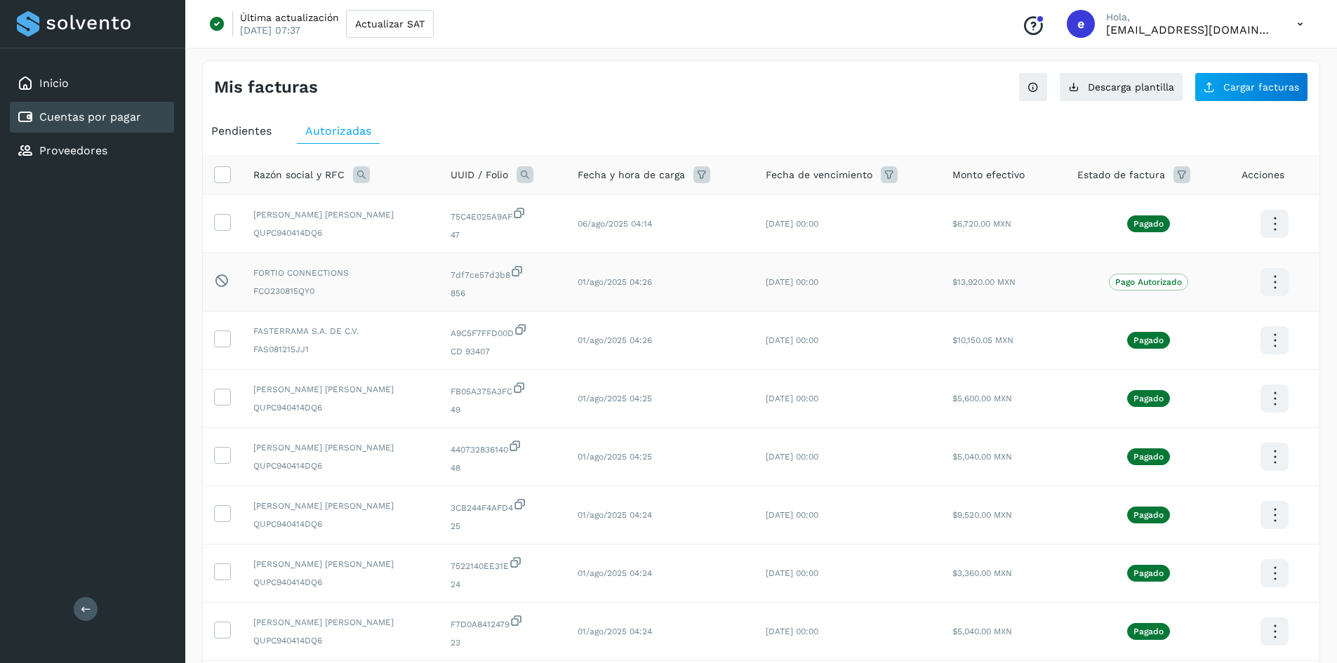
click at [1286, 241] on icon at bounding box center [1274, 224] width 33 height 33
click at [966, 118] on div at bounding box center [668, 331] width 1337 height 663
click at [853, 91] on div "Mis facturas Ver instrucciones para cargar Facturas Descarga plantilla Cargar f…" at bounding box center [761, 81] width 1116 height 41
click at [250, 128] on span "Pendientes" at bounding box center [241, 130] width 60 height 13
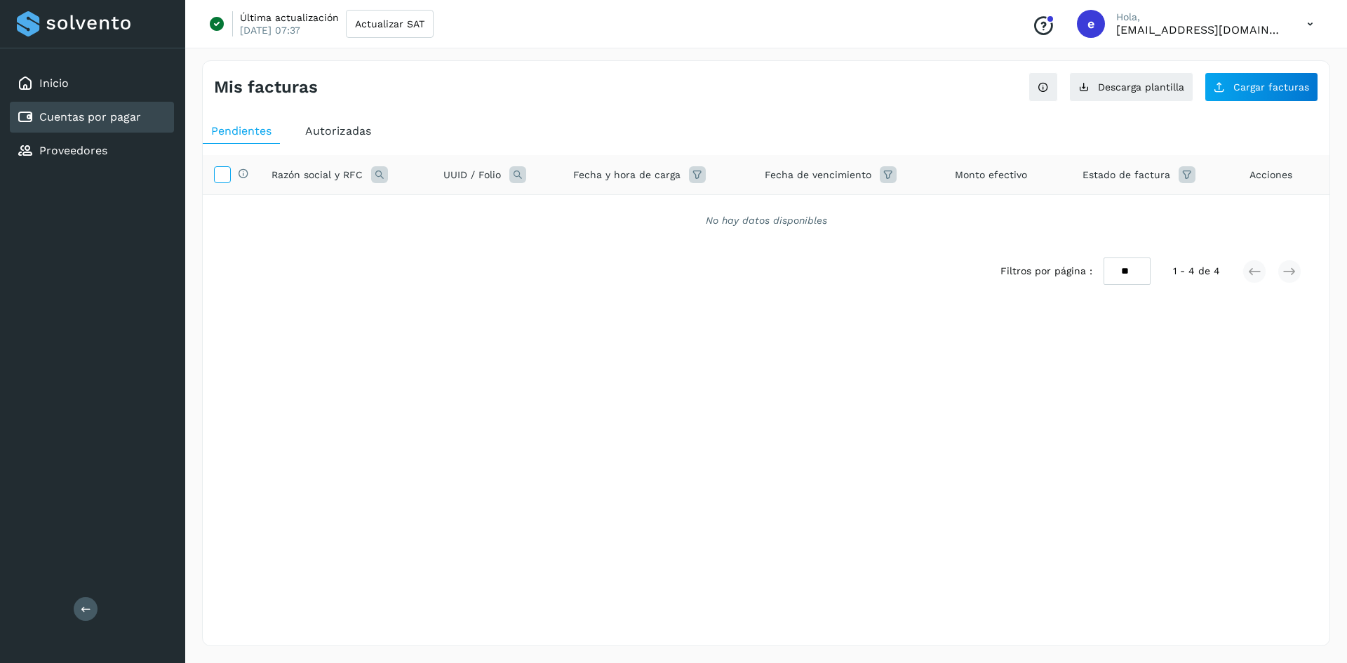
click at [218, 170] on icon at bounding box center [222, 173] width 15 height 15
click at [241, 135] on span "Pendientes" at bounding box center [241, 130] width 60 height 13
click at [335, 135] on span "Autorizadas" at bounding box center [338, 130] width 66 height 13
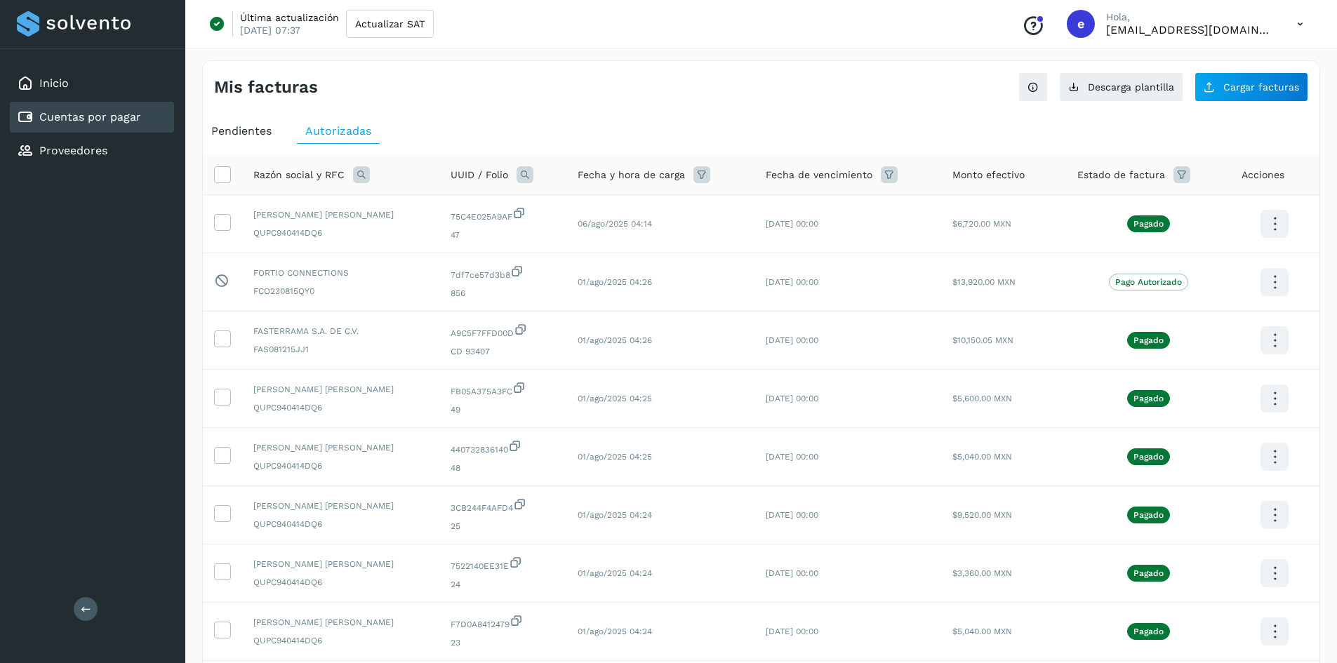
click at [222, 121] on div "Pendientes" at bounding box center [241, 131] width 77 height 25
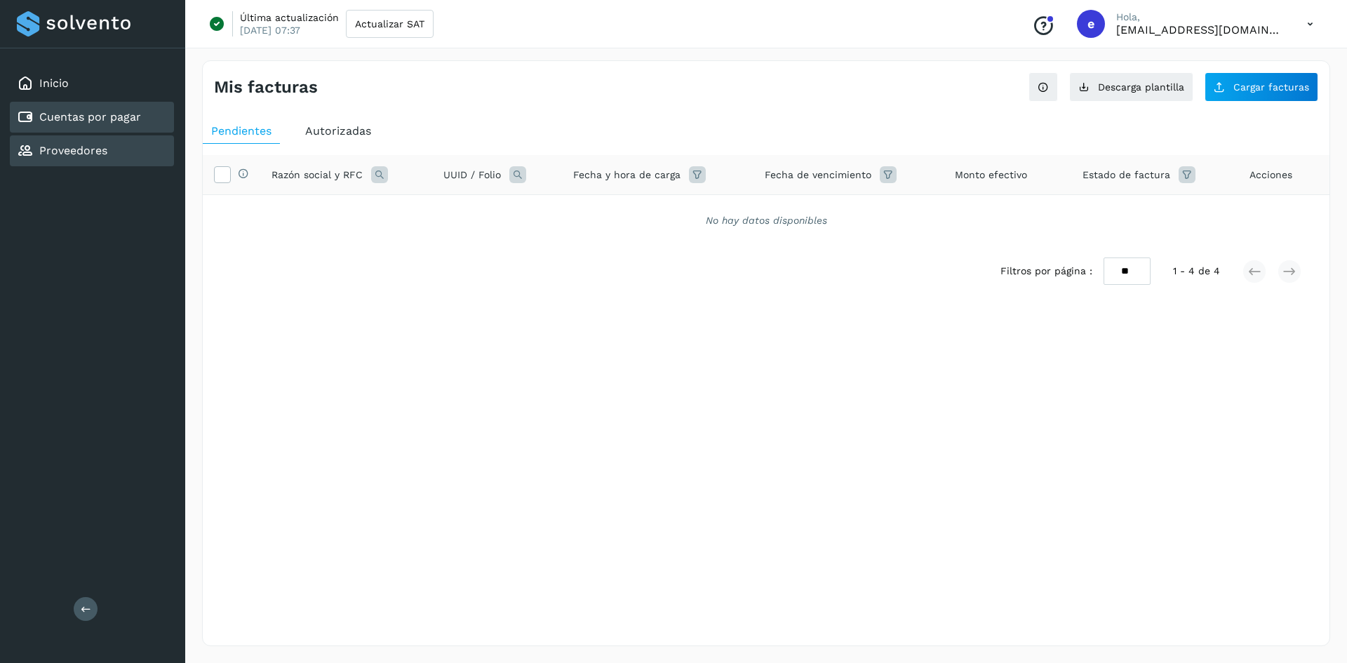
click at [86, 152] on link "Proveedores" at bounding box center [73, 150] width 68 height 13
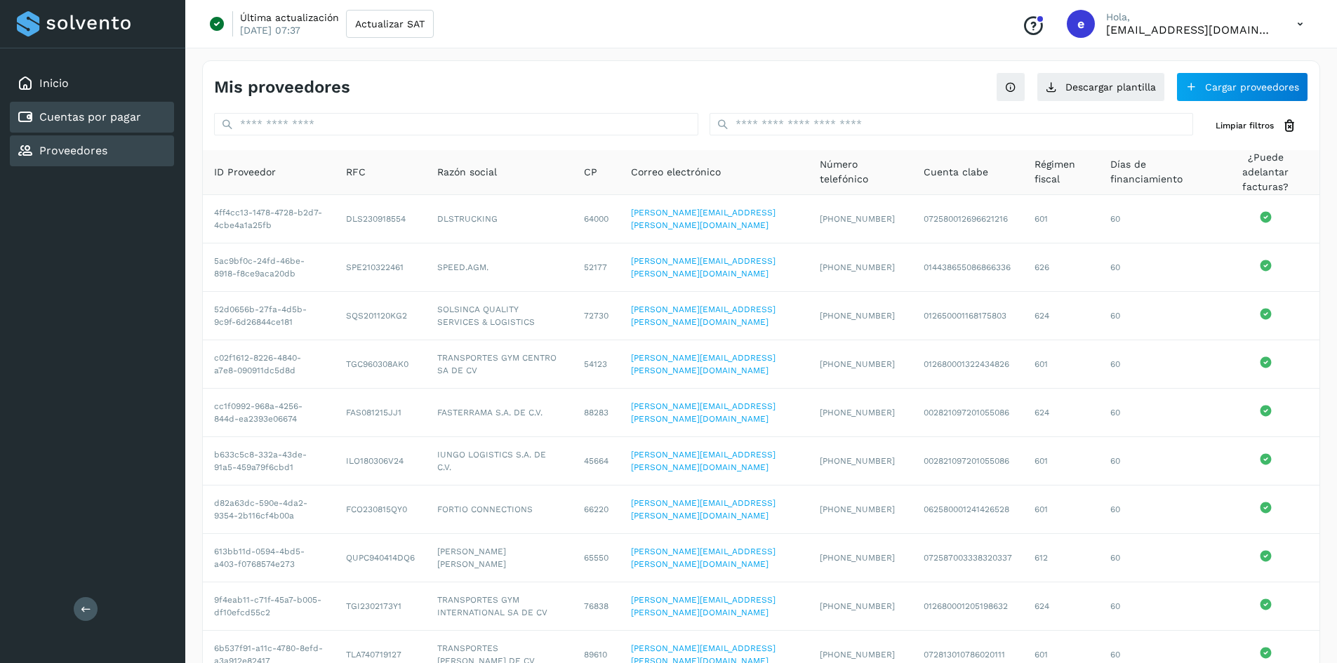
click at [102, 121] on link "Cuentas por pagar" at bounding box center [90, 116] width 102 height 13
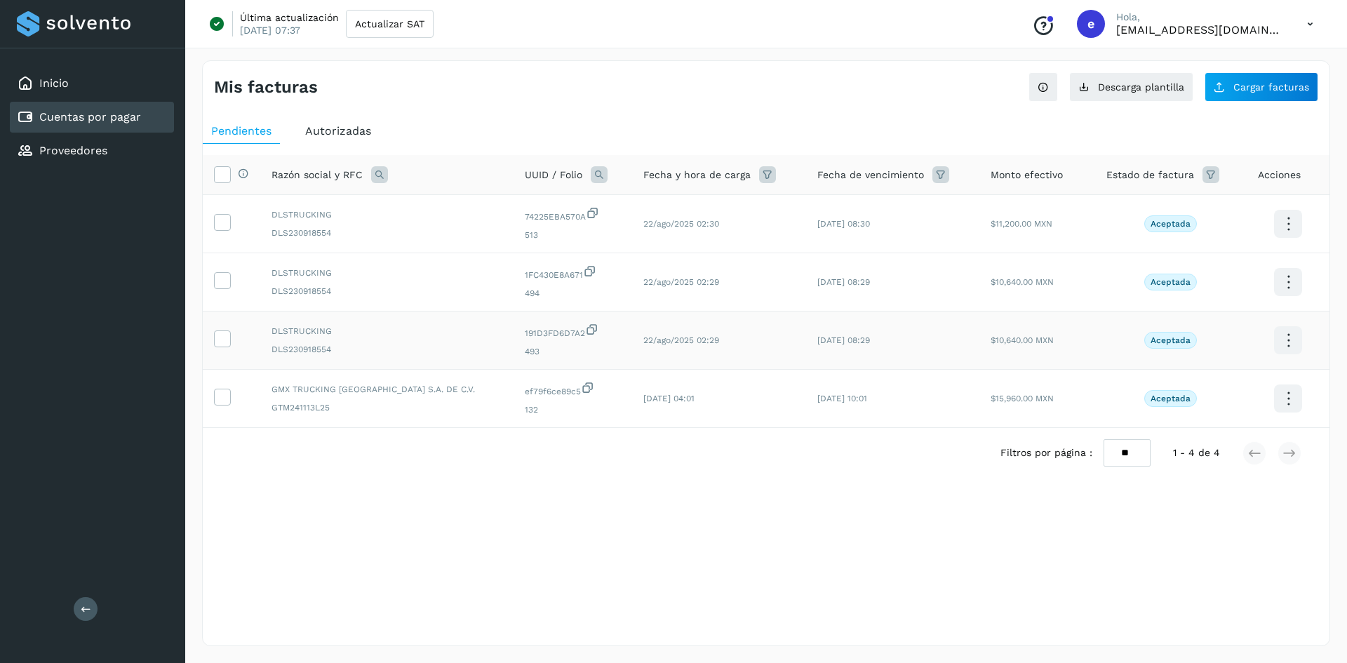
click at [1290, 241] on icon at bounding box center [1288, 224] width 33 height 33
click at [1217, 328] on button "Ver Detalle" at bounding box center [1218, 326] width 167 height 27
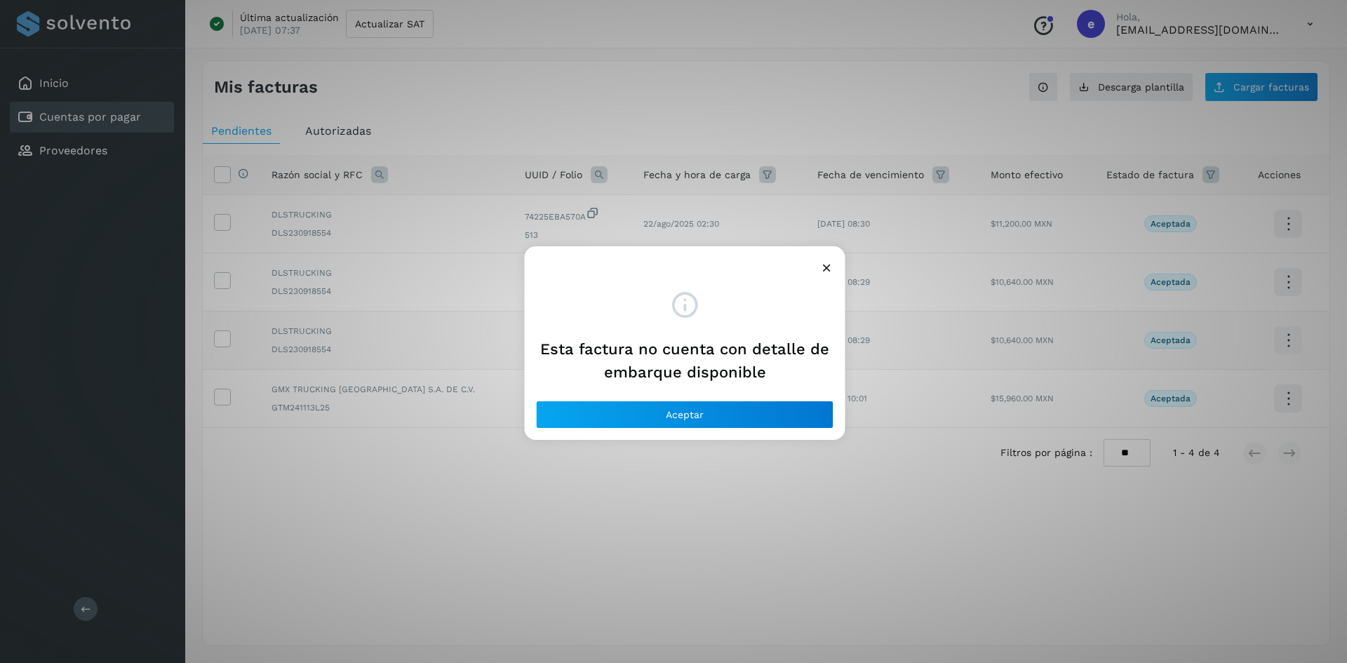
click at [828, 269] on icon at bounding box center [827, 267] width 15 height 15
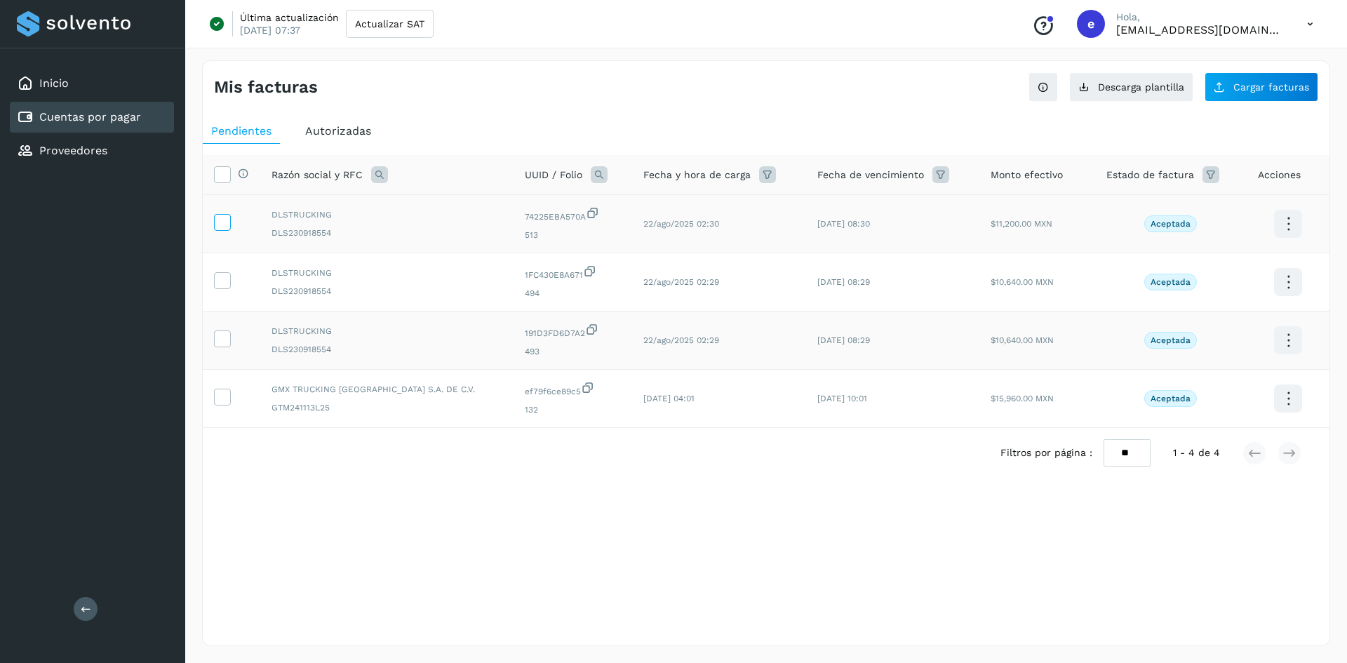
click at [222, 222] on icon at bounding box center [222, 221] width 15 height 15
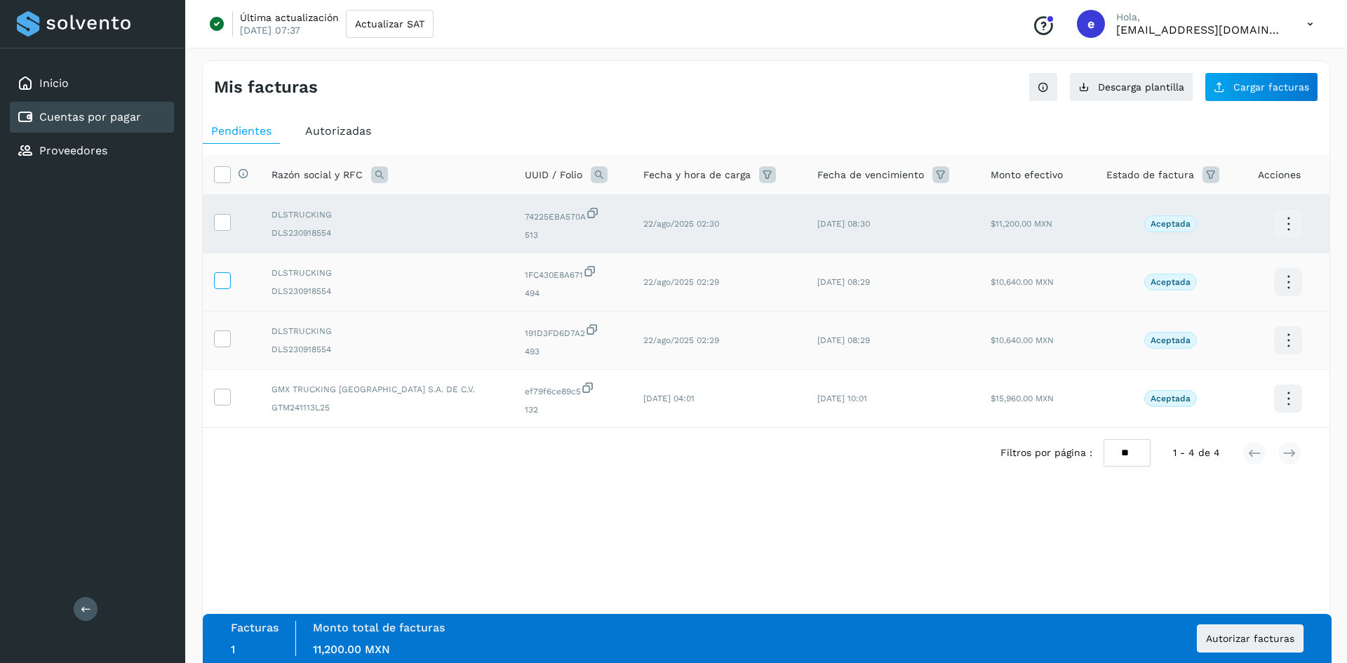
click at [229, 286] on icon at bounding box center [222, 279] width 15 height 15
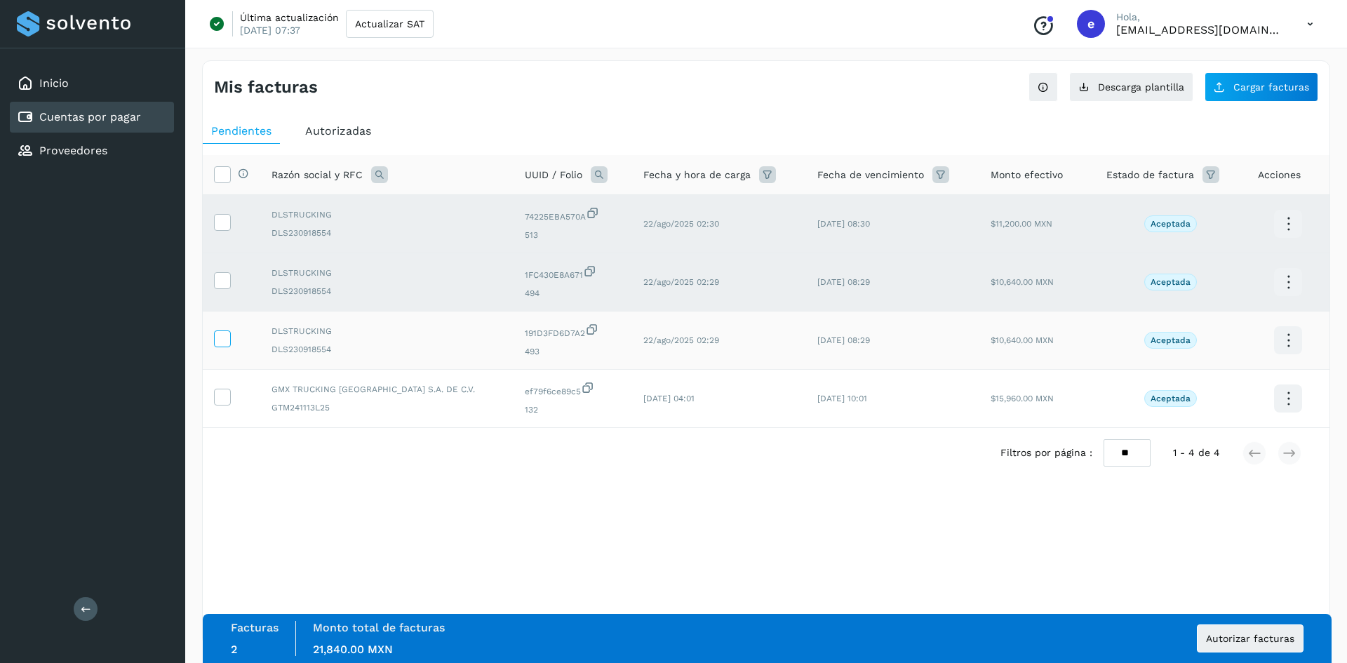
click at [220, 335] on icon at bounding box center [222, 338] width 15 height 15
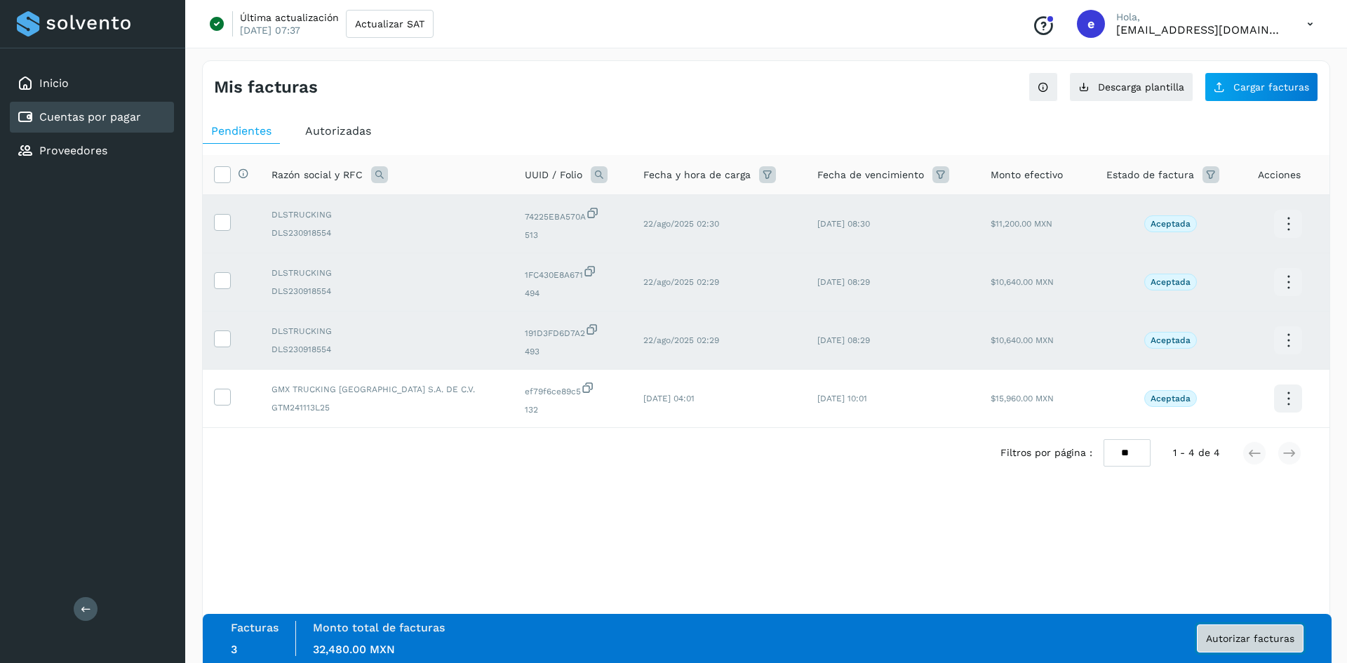
click at [1234, 635] on span "Autorizar facturas" at bounding box center [1250, 639] width 88 height 10
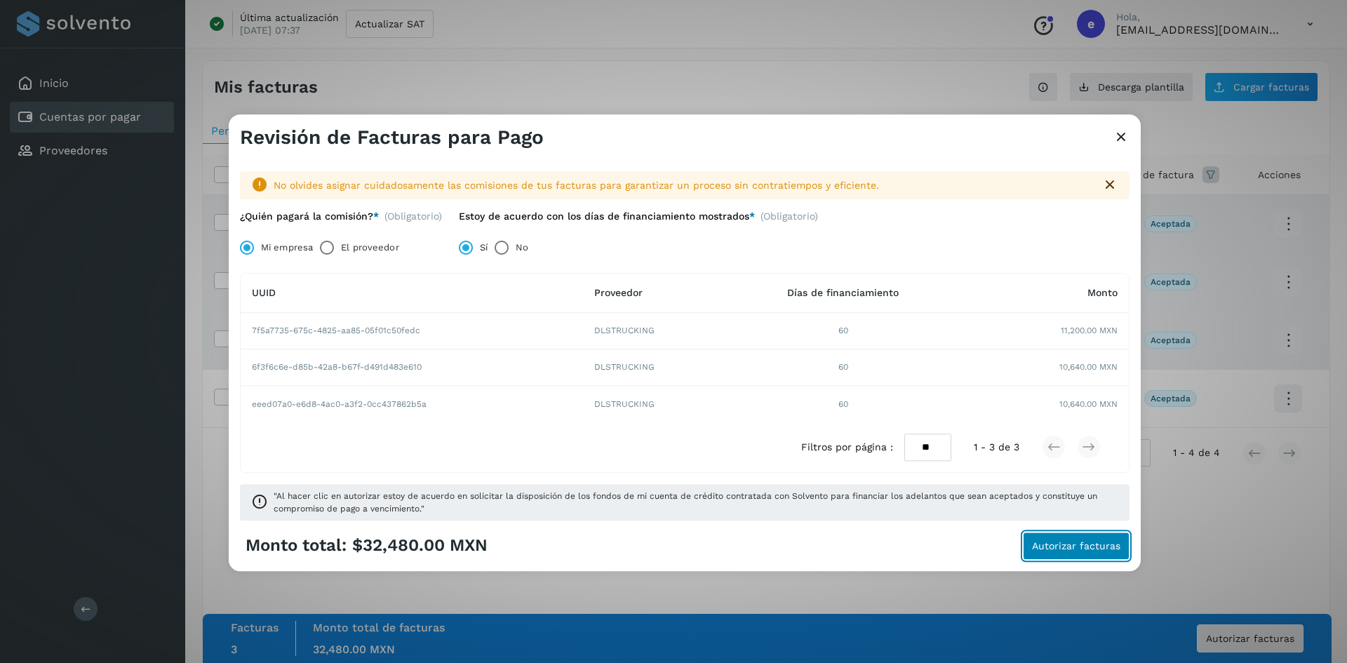
click at [1064, 546] on span "Autorizar facturas" at bounding box center [1076, 546] width 88 height 10
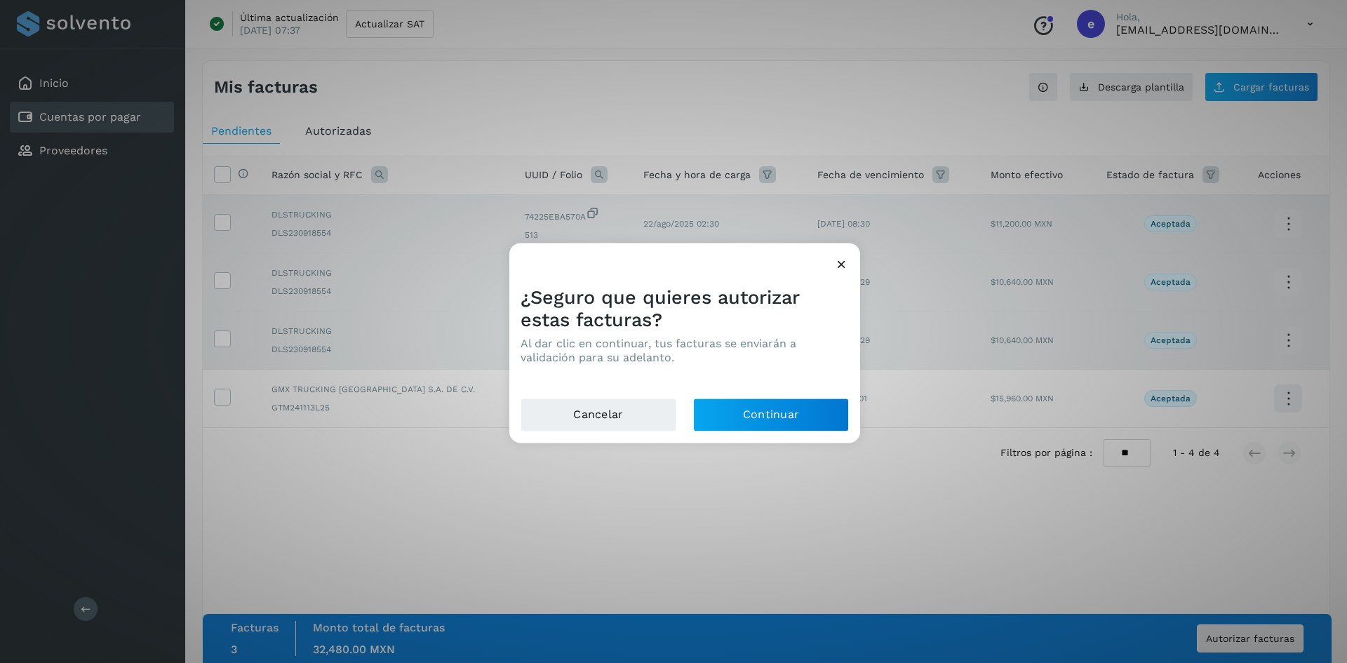
click at [839, 260] on icon at bounding box center [841, 264] width 15 height 15
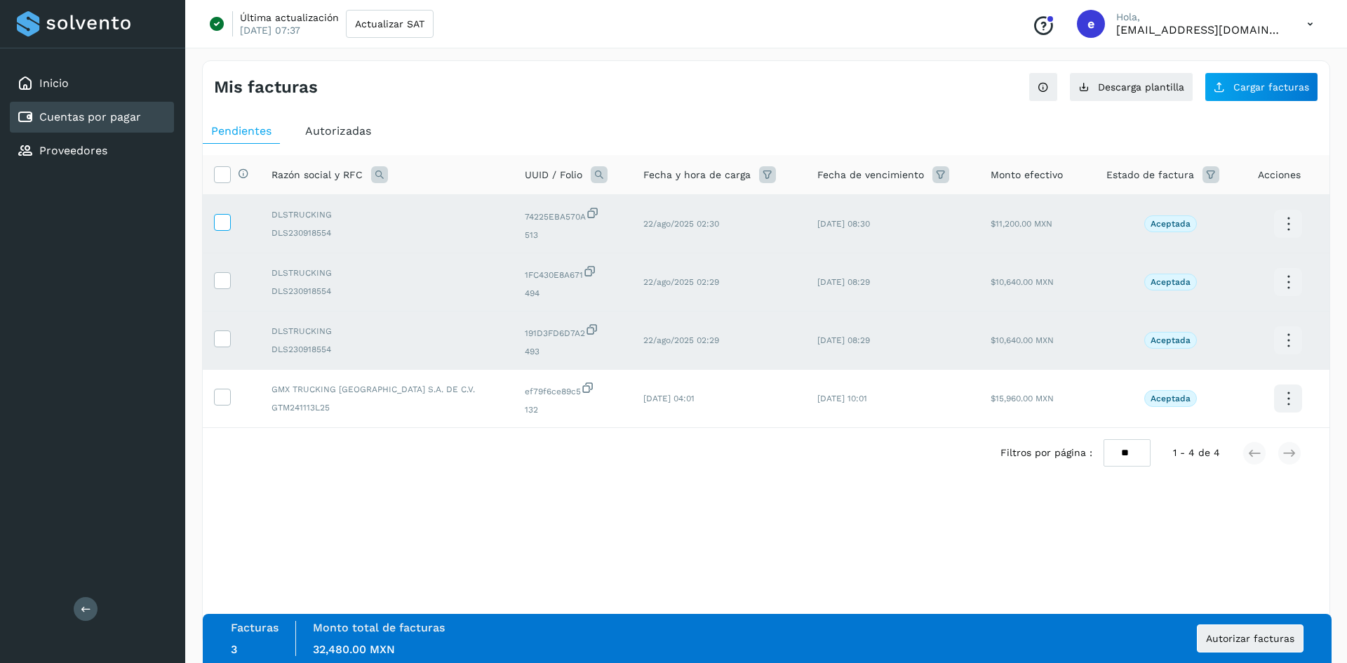
click at [222, 222] on icon at bounding box center [222, 221] width 15 height 15
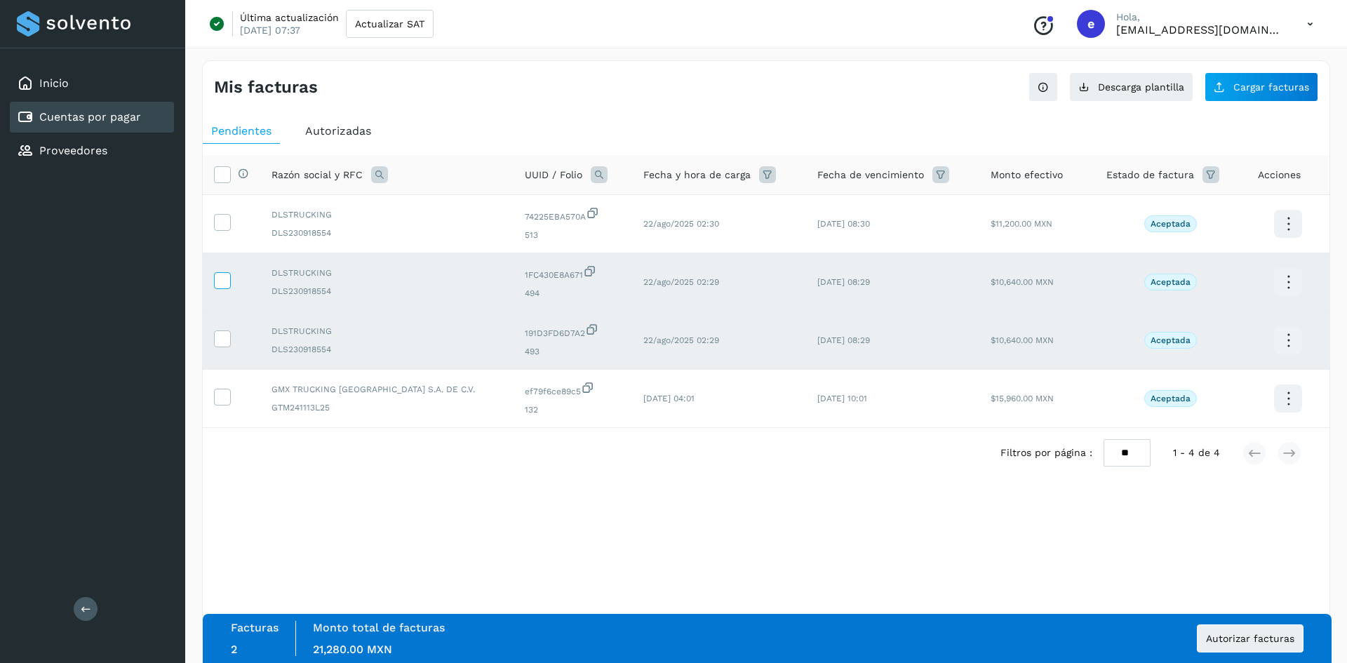
click at [223, 275] on icon at bounding box center [222, 279] width 15 height 15
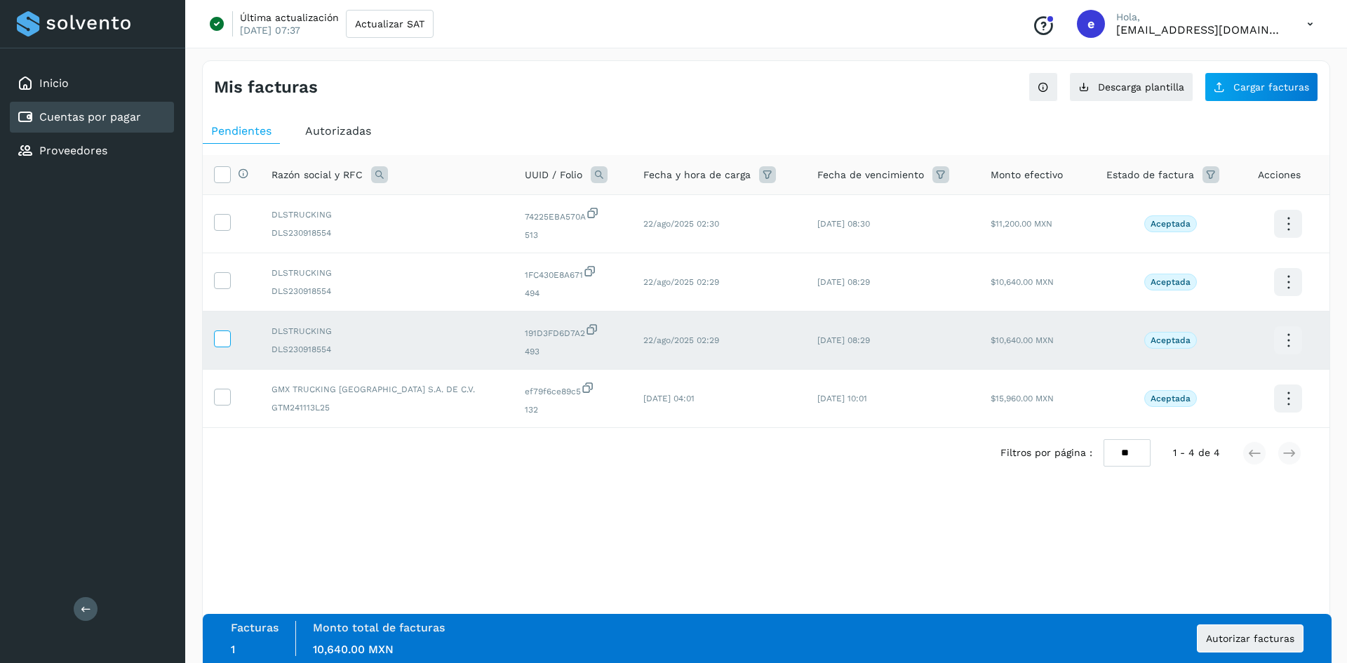
click at [218, 334] on icon at bounding box center [222, 338] width 15 height 15
